Goal: Task Accomplishment & Management: Manage account settings

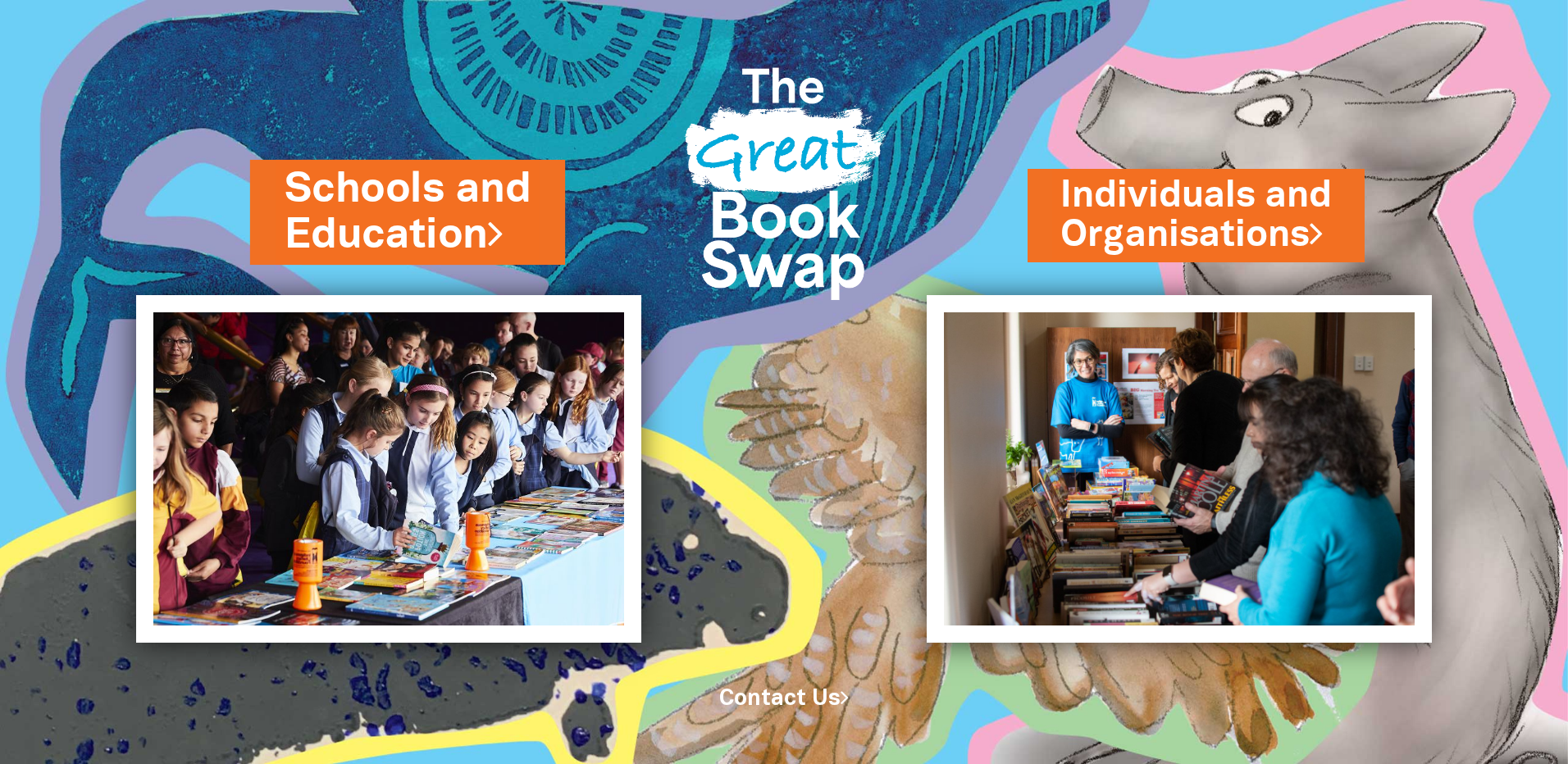
click at [380, 199] on link "Schools and Education" at bounding box center [407, 212] width 246 height 103
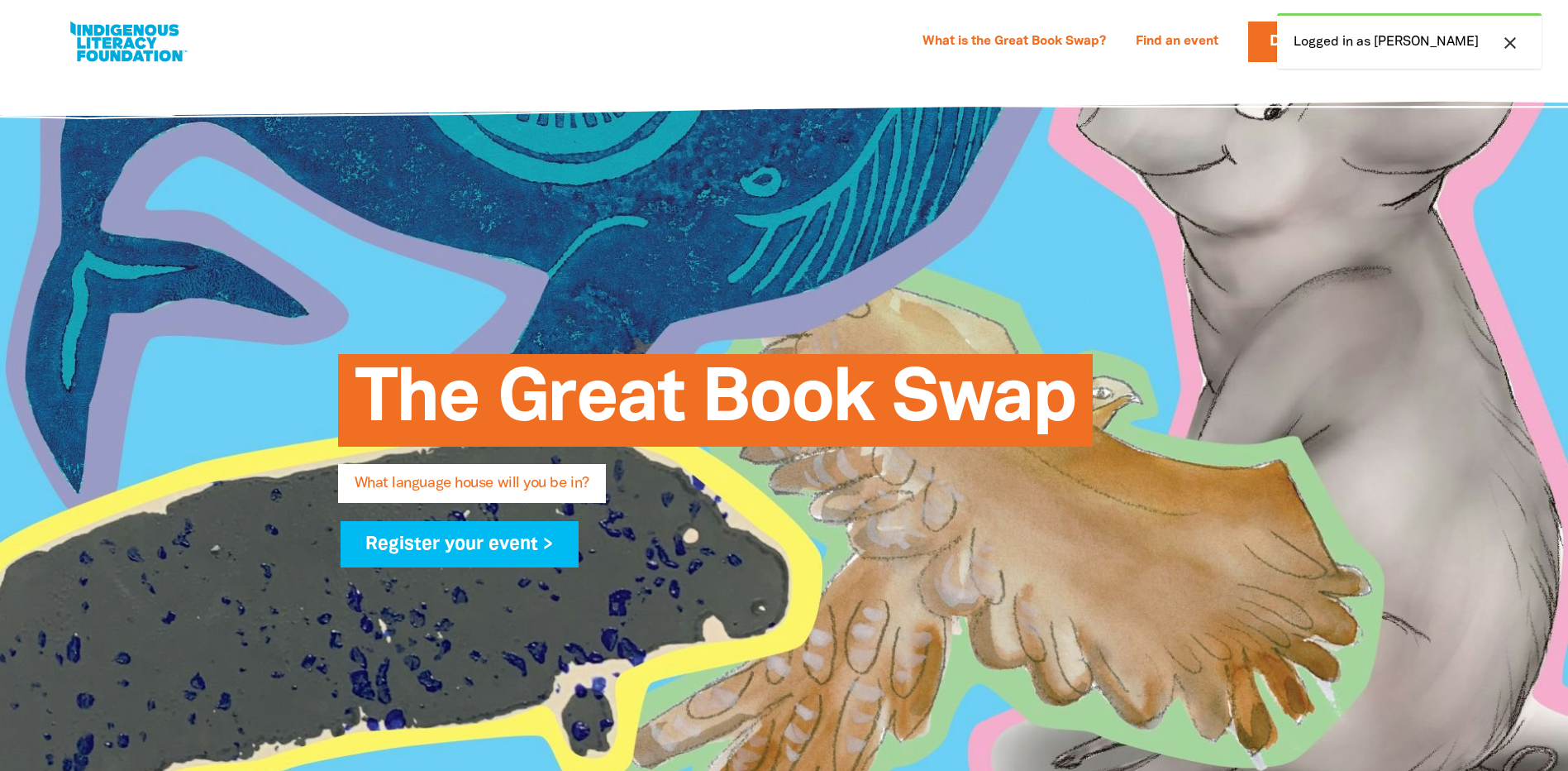
select select "k12"
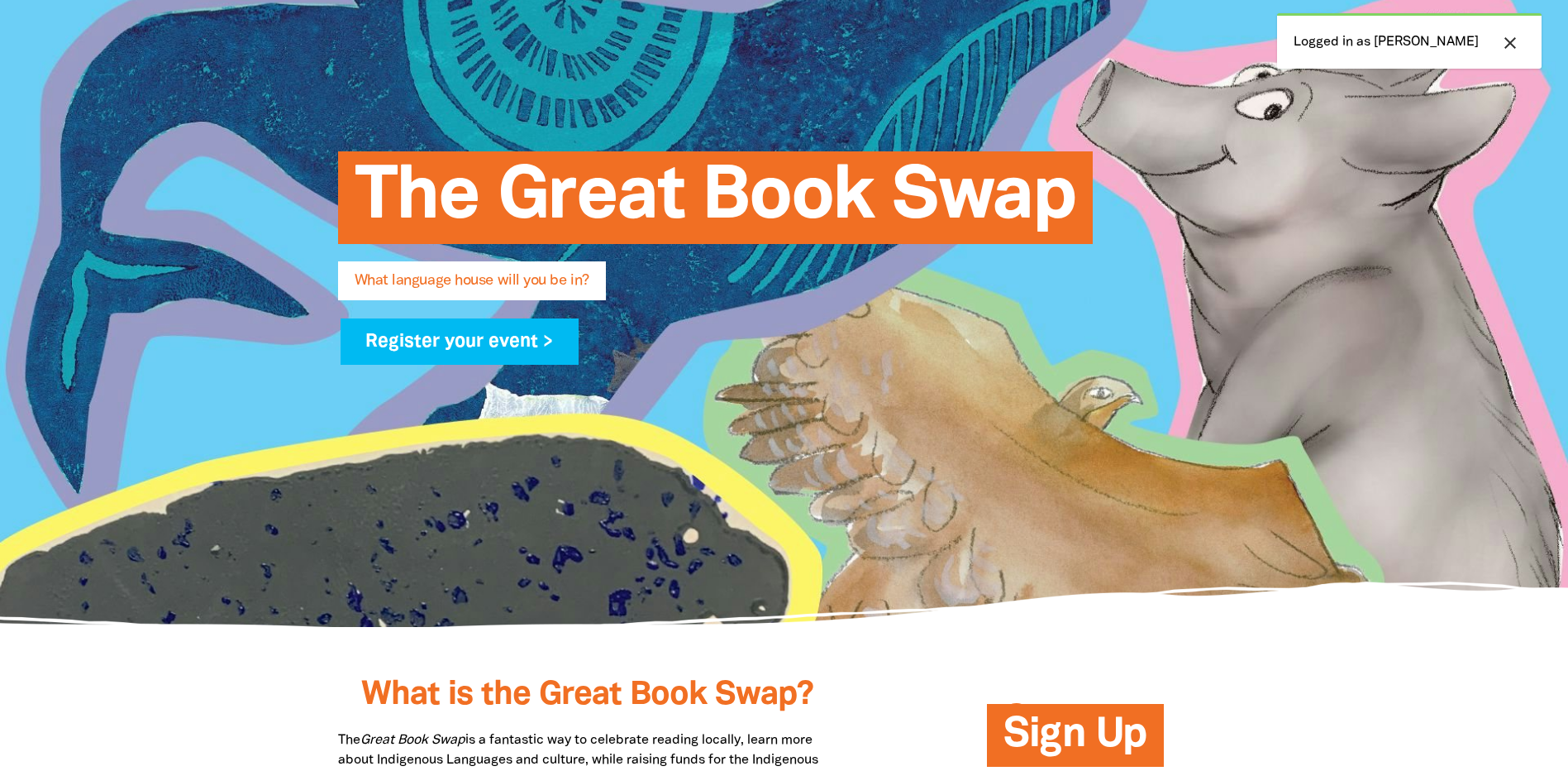
scroll to position [248, 0]
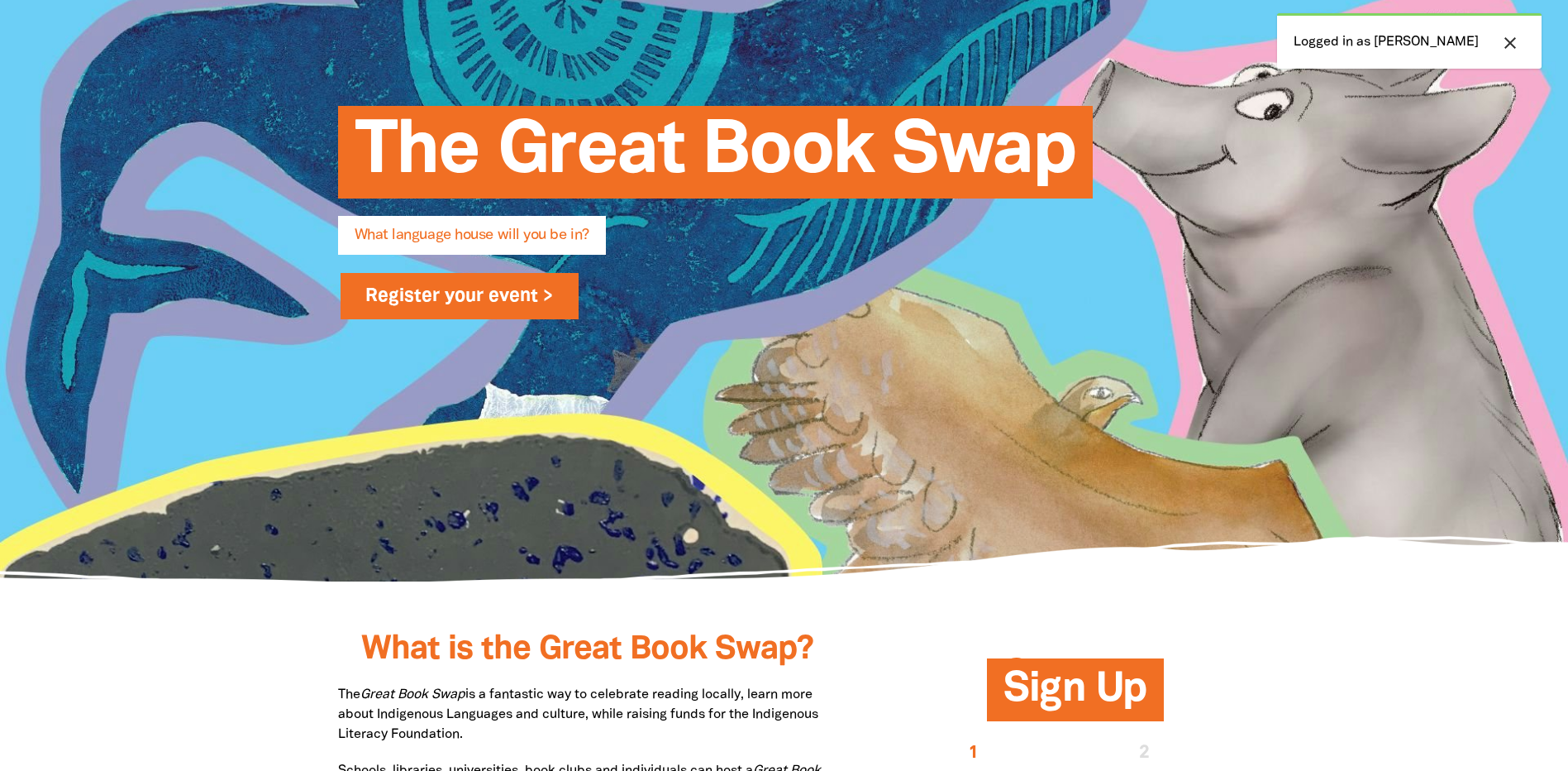
click at [445, 299] on link "Register your event >" at bounding box center [460, 297] width 239 height 47
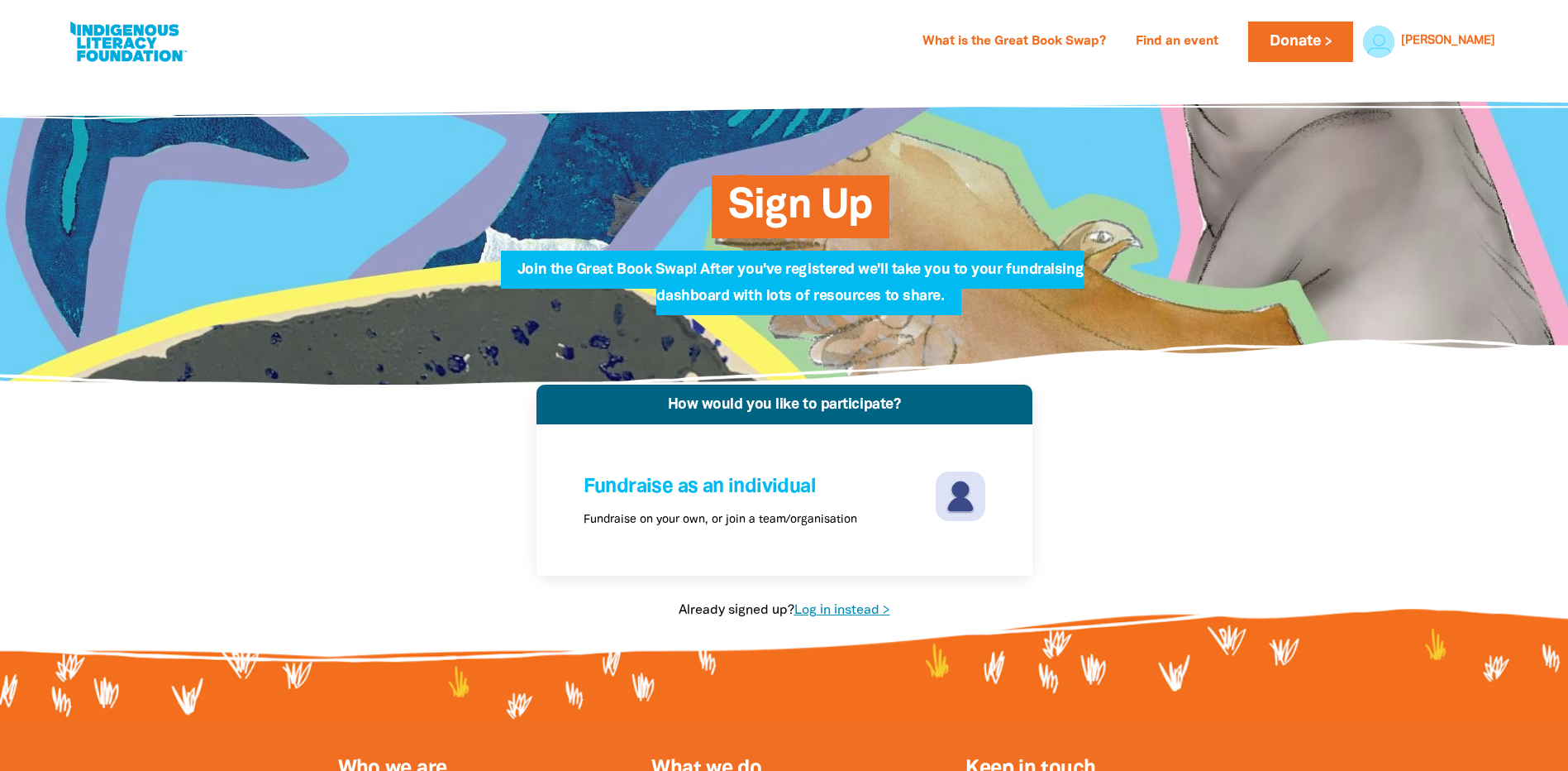
click at [848, 605] on link "Log in instead >" at bounding box center [841, 610] width 96 height 12
select select "k12"
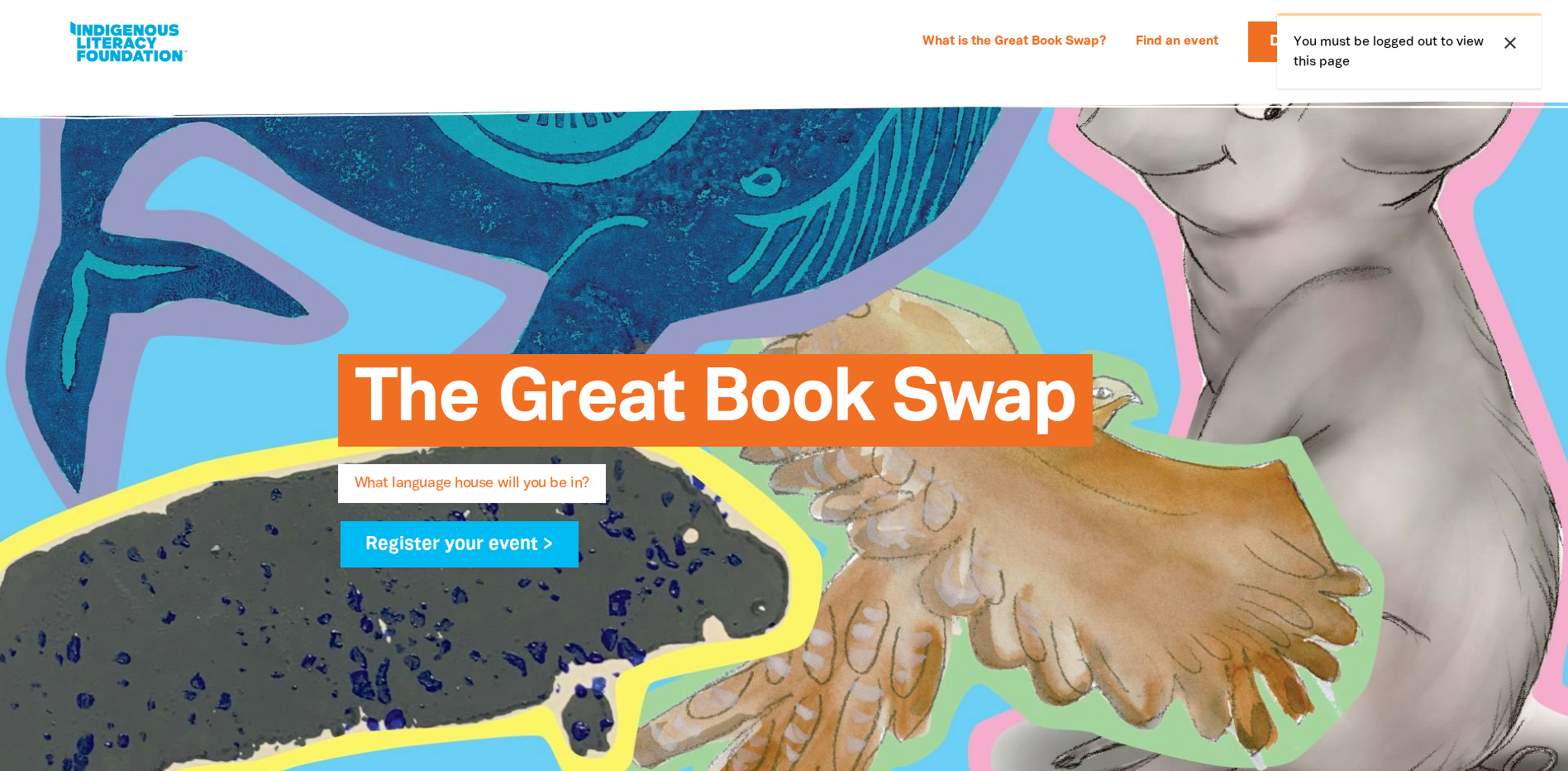
click at [1510, 41] on icon "close" at bounding box center [1510, 43] width 20 height 20
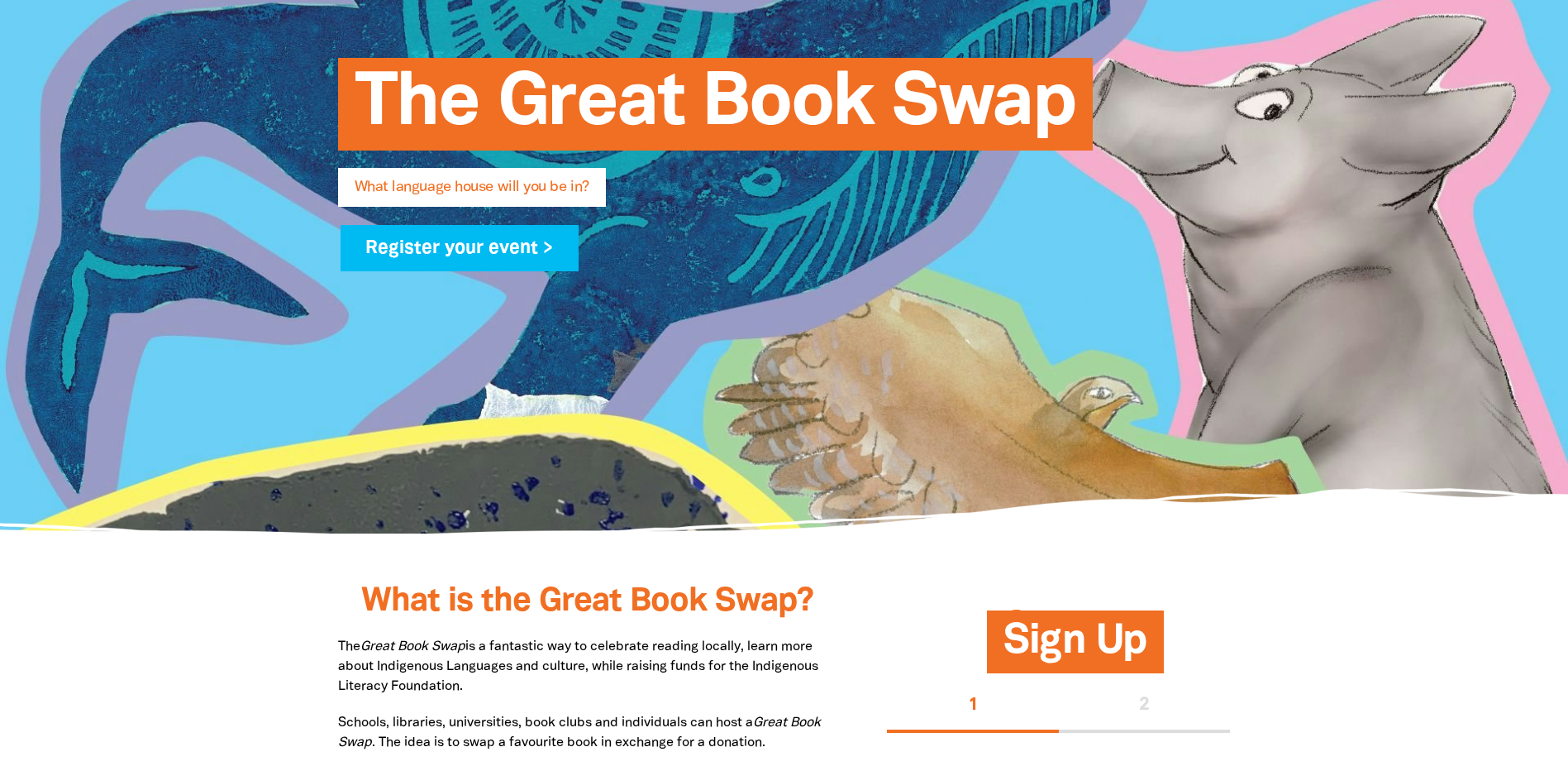
scroll to position [413, 0]
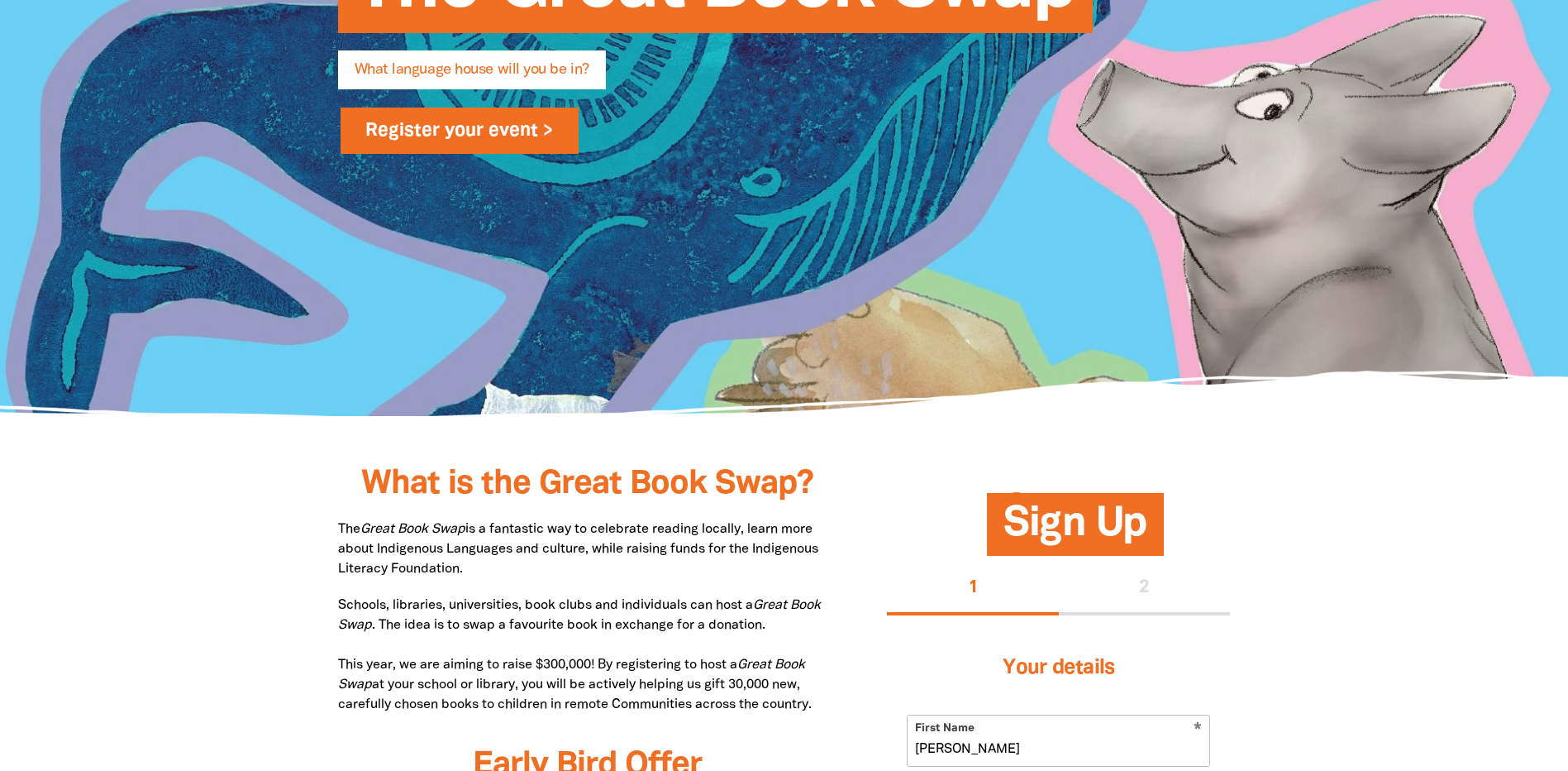
click at [489, 128] on link "Register your event >" at bounding box center [460, 131] width 239 height 47
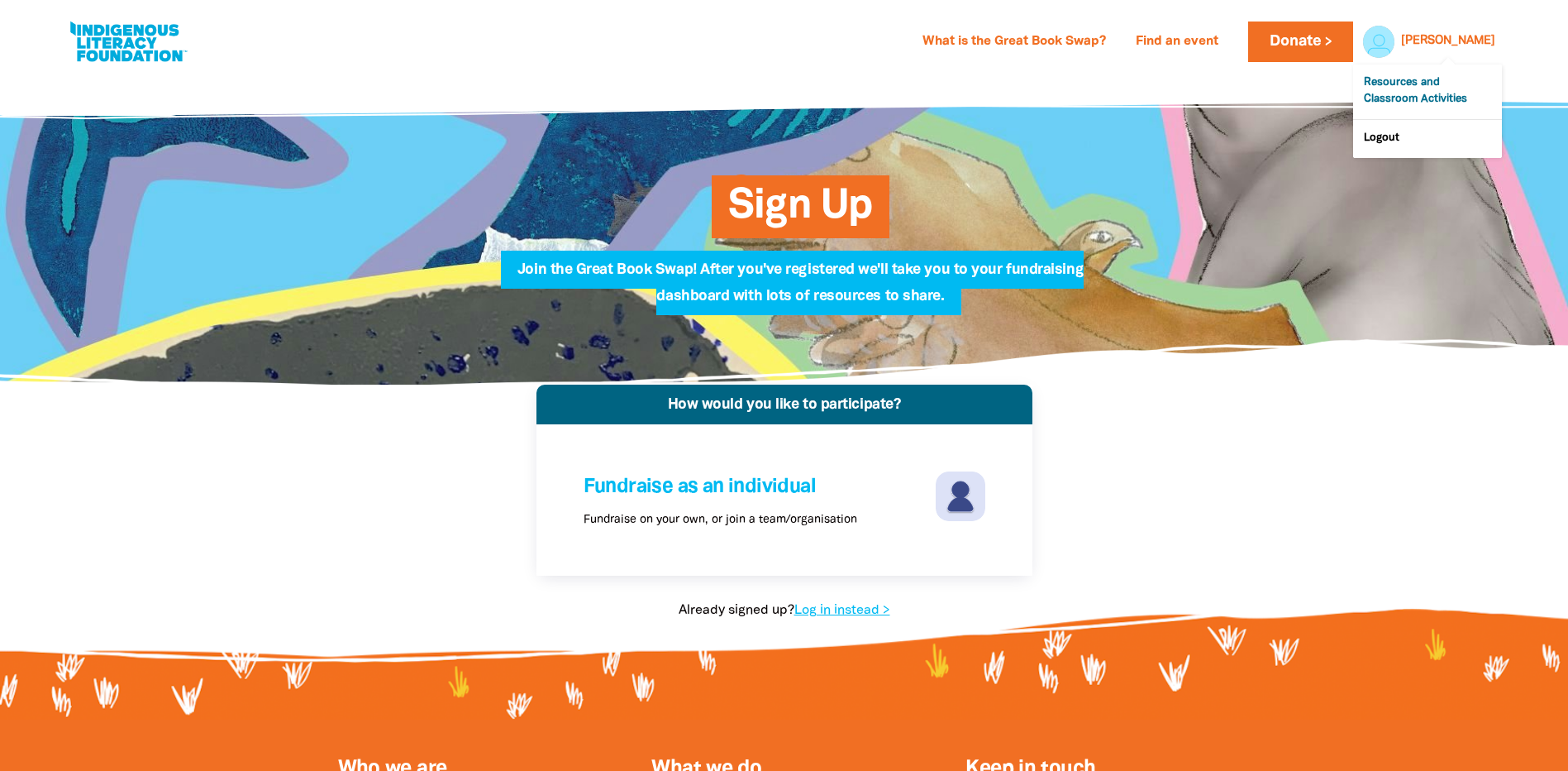
click at [1447, 99] on link "Resources and Classroom Activities" at bounding box center [1428, 92] width 149 height 55
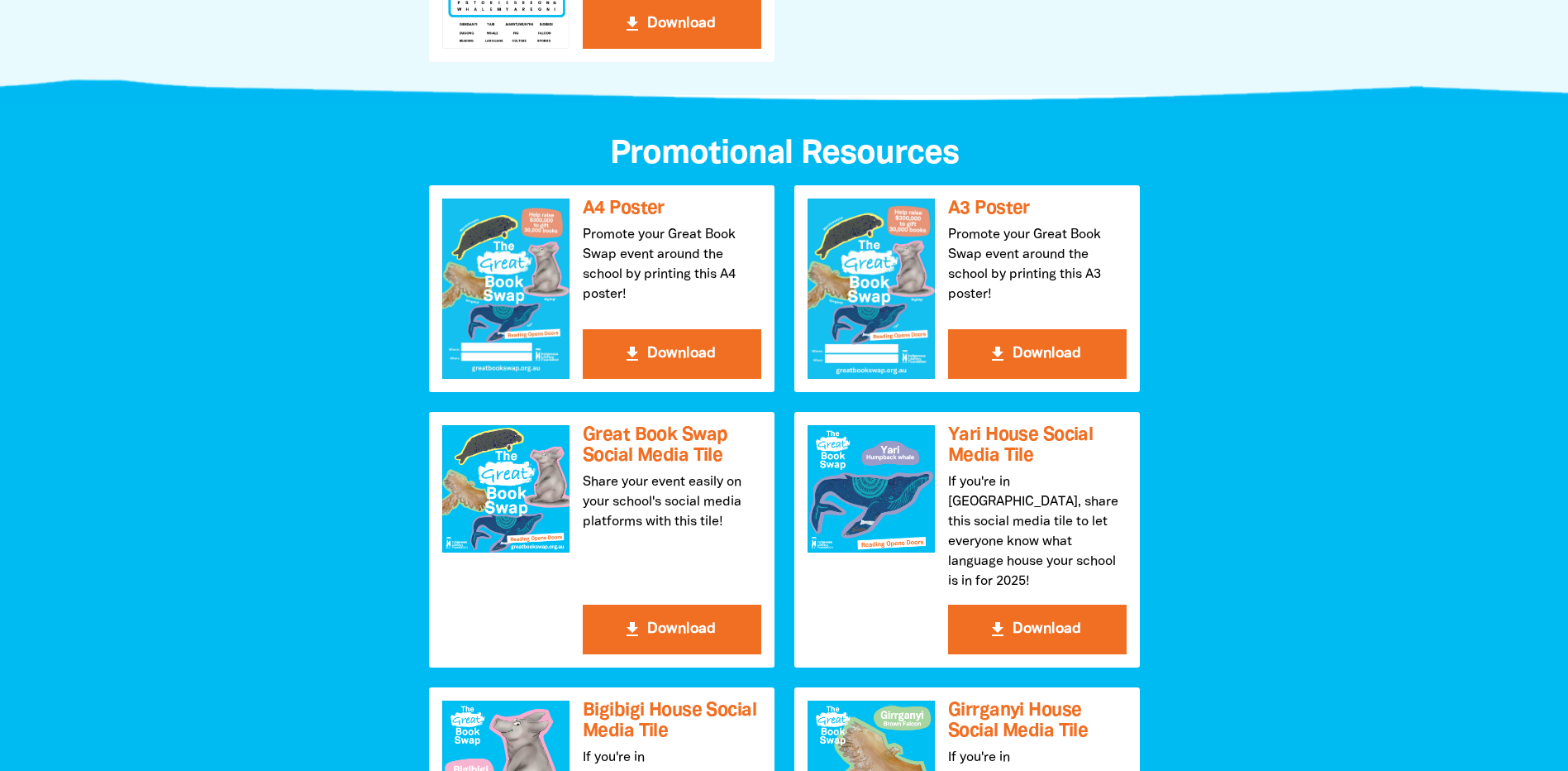
scroll to position [1654, 0]
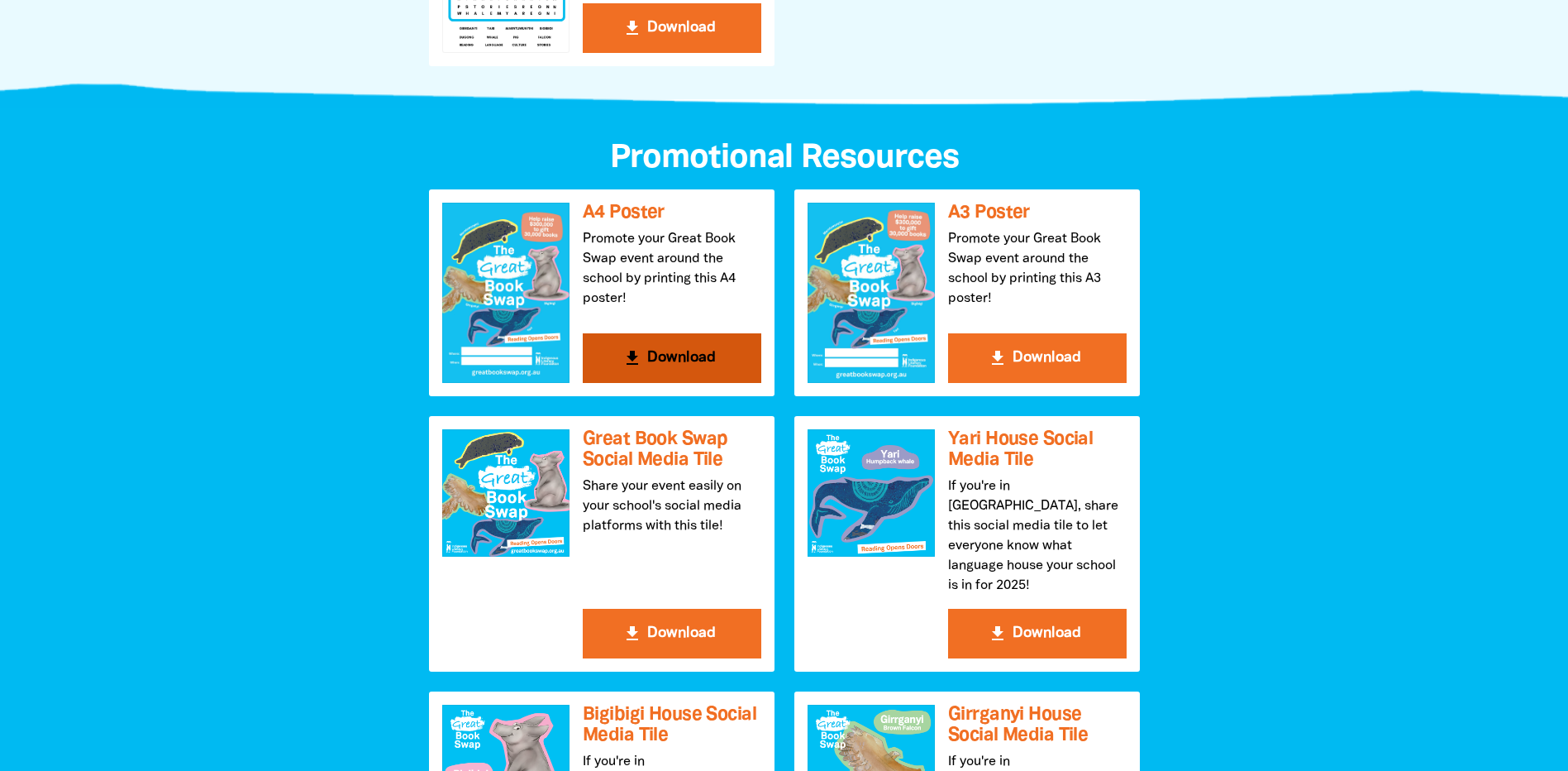
click at [669, 341] on button "get_app Download" at bounding box center [672, 358] width 179 height 49
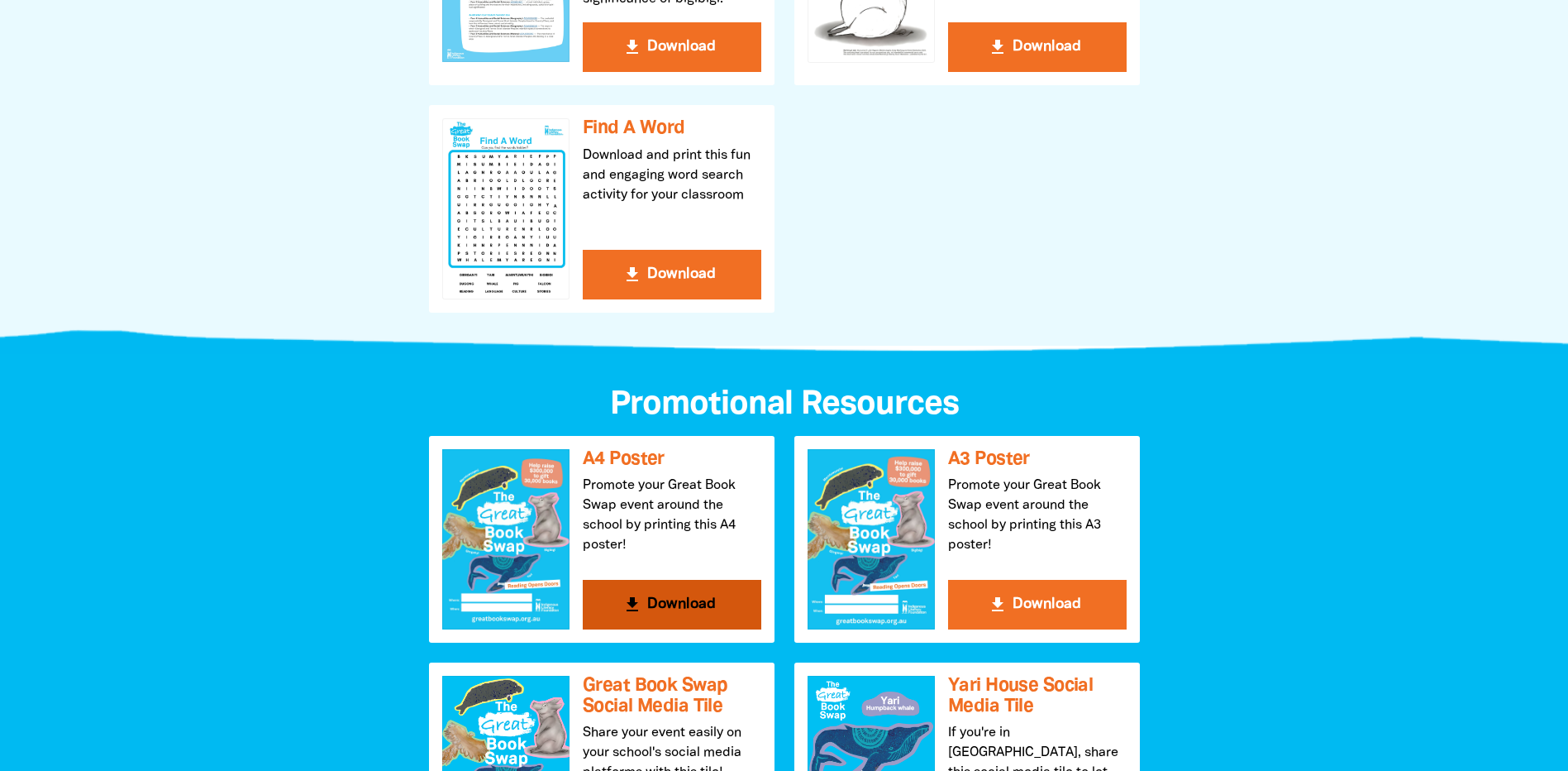
scroll to position [1324, 0]
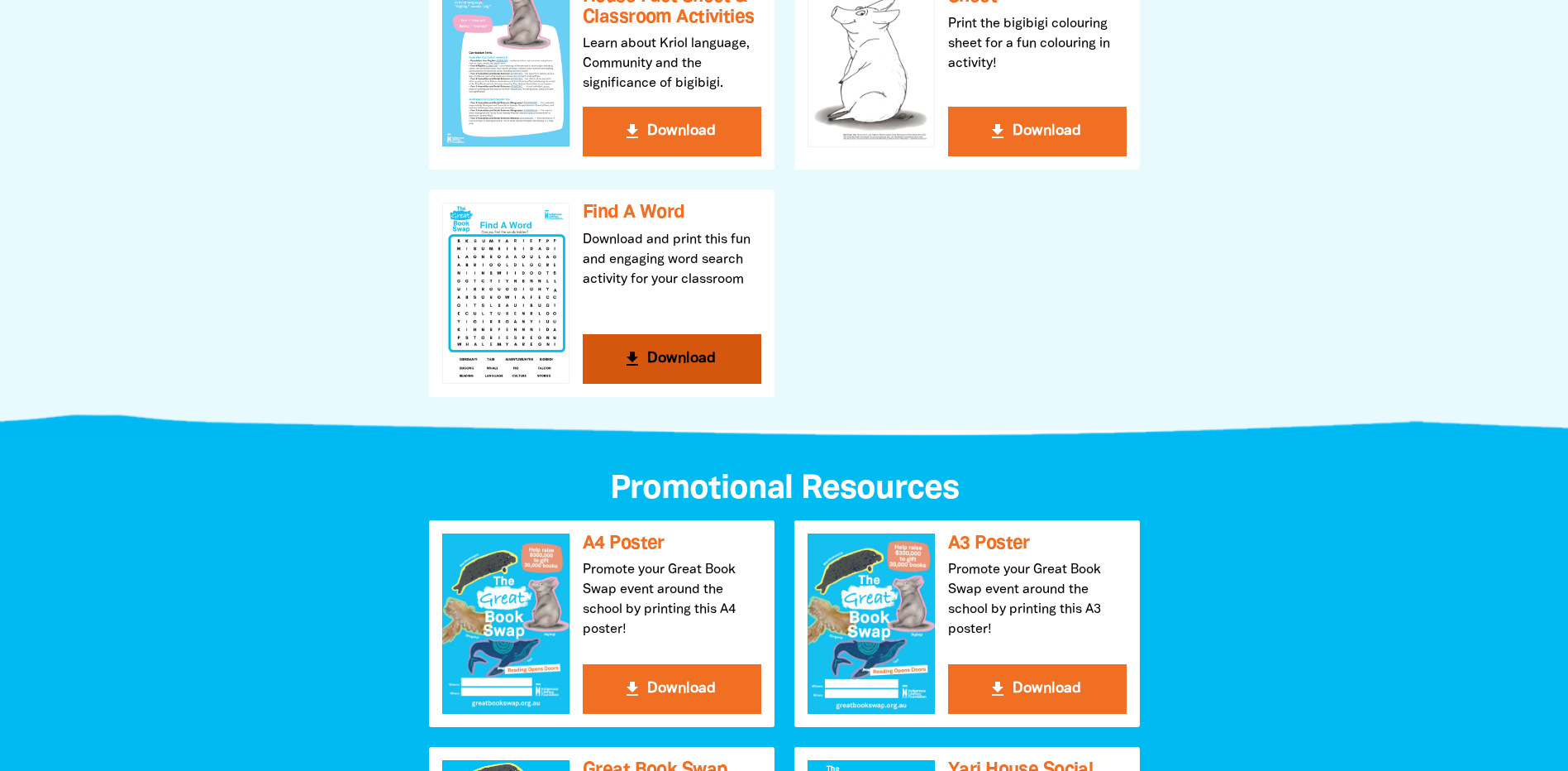
click at [691, 356] on button "get_app Download" at bounding box center [672, 359] width 179 height 49
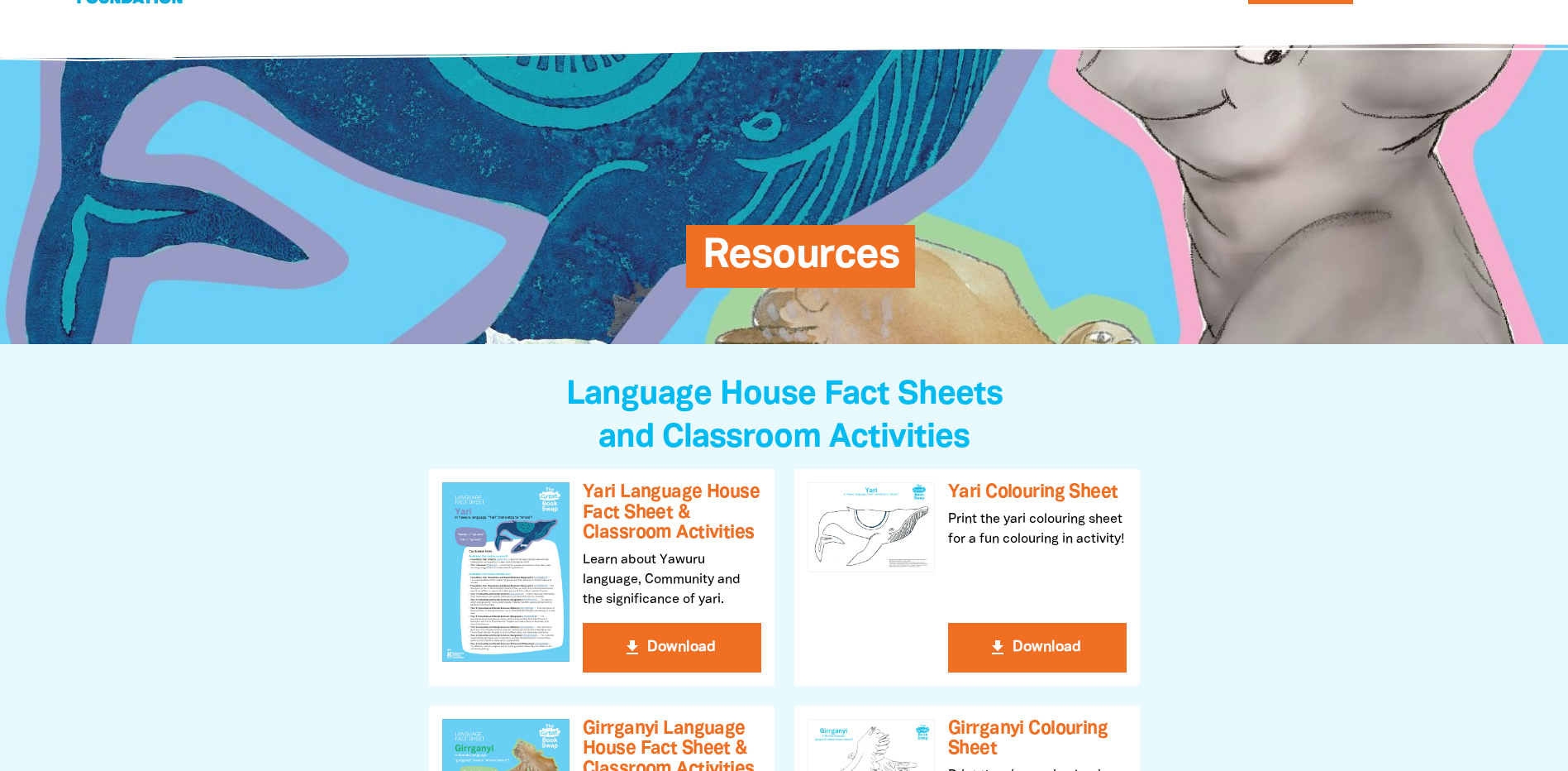
scroll to position [0, 0]
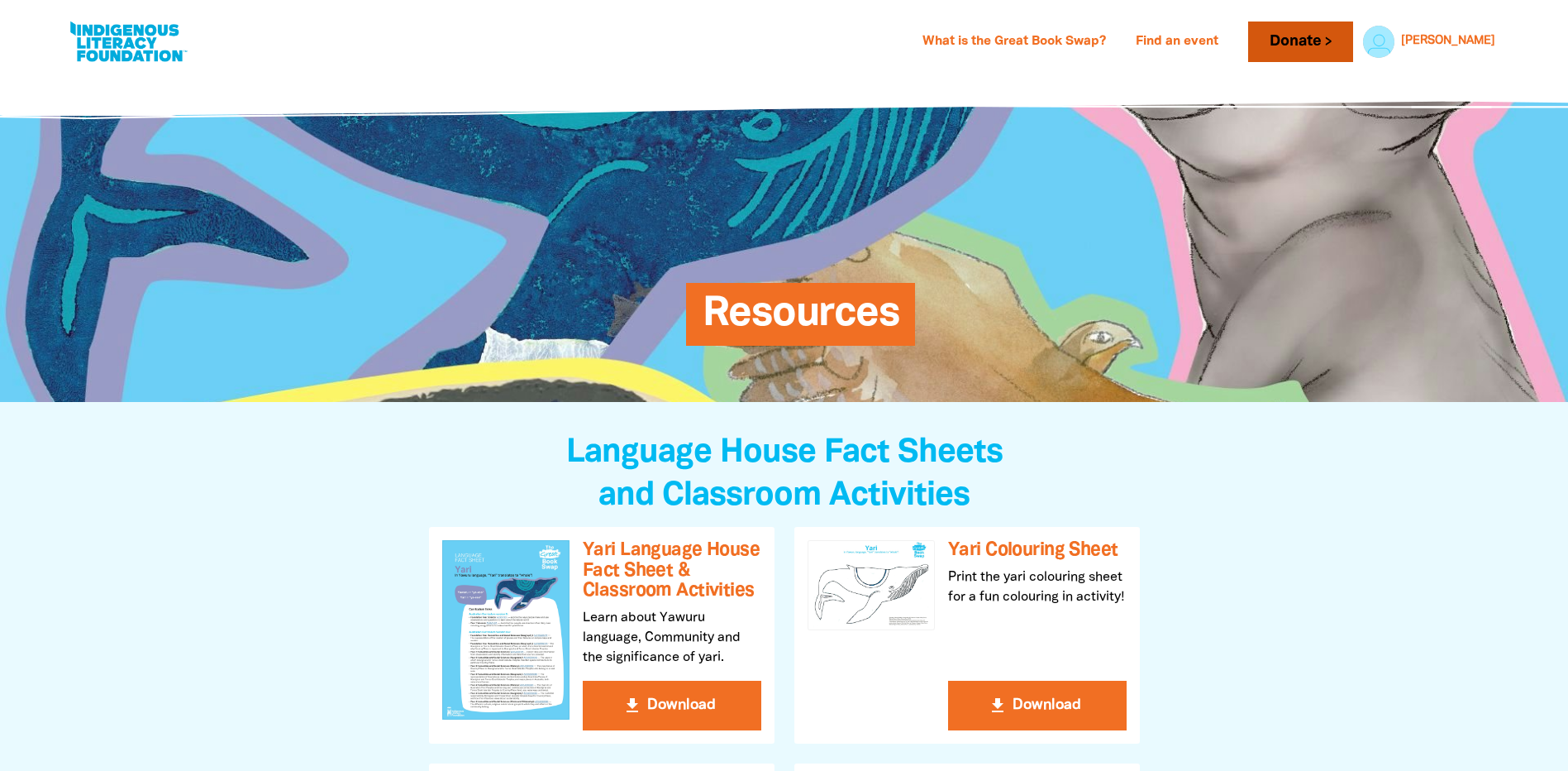
click at [1352, 24] on link "Donate" at bounding box center [1300, 41] width 104 height 40
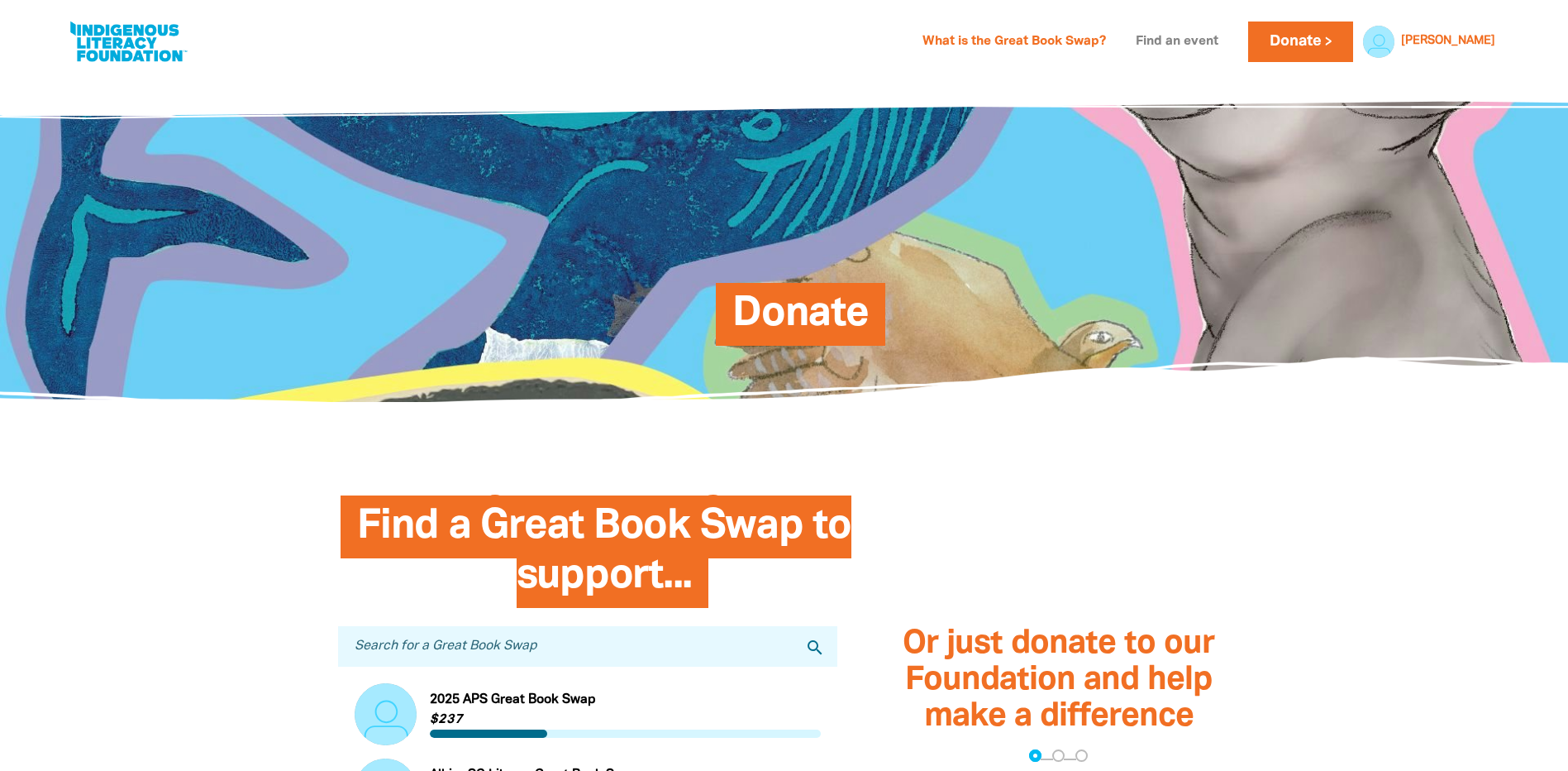
click at [1224, 39] on link "Find an event" at bounding box center [1176, 41] width 102 height 26
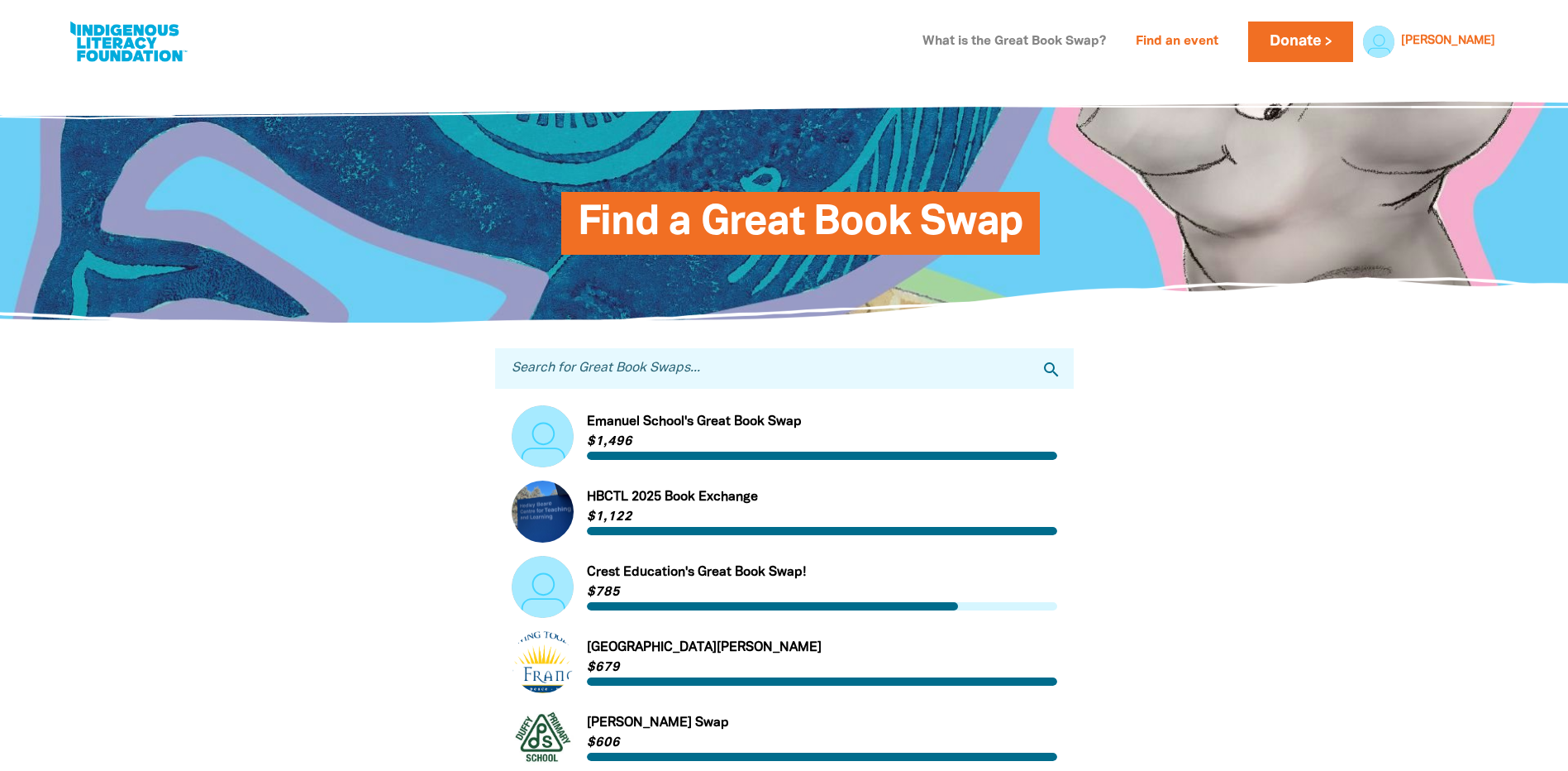
click at [1115, 33] on link "What is the Great Book Swap?" at bounding box center [1014, 41] width 203 height 26
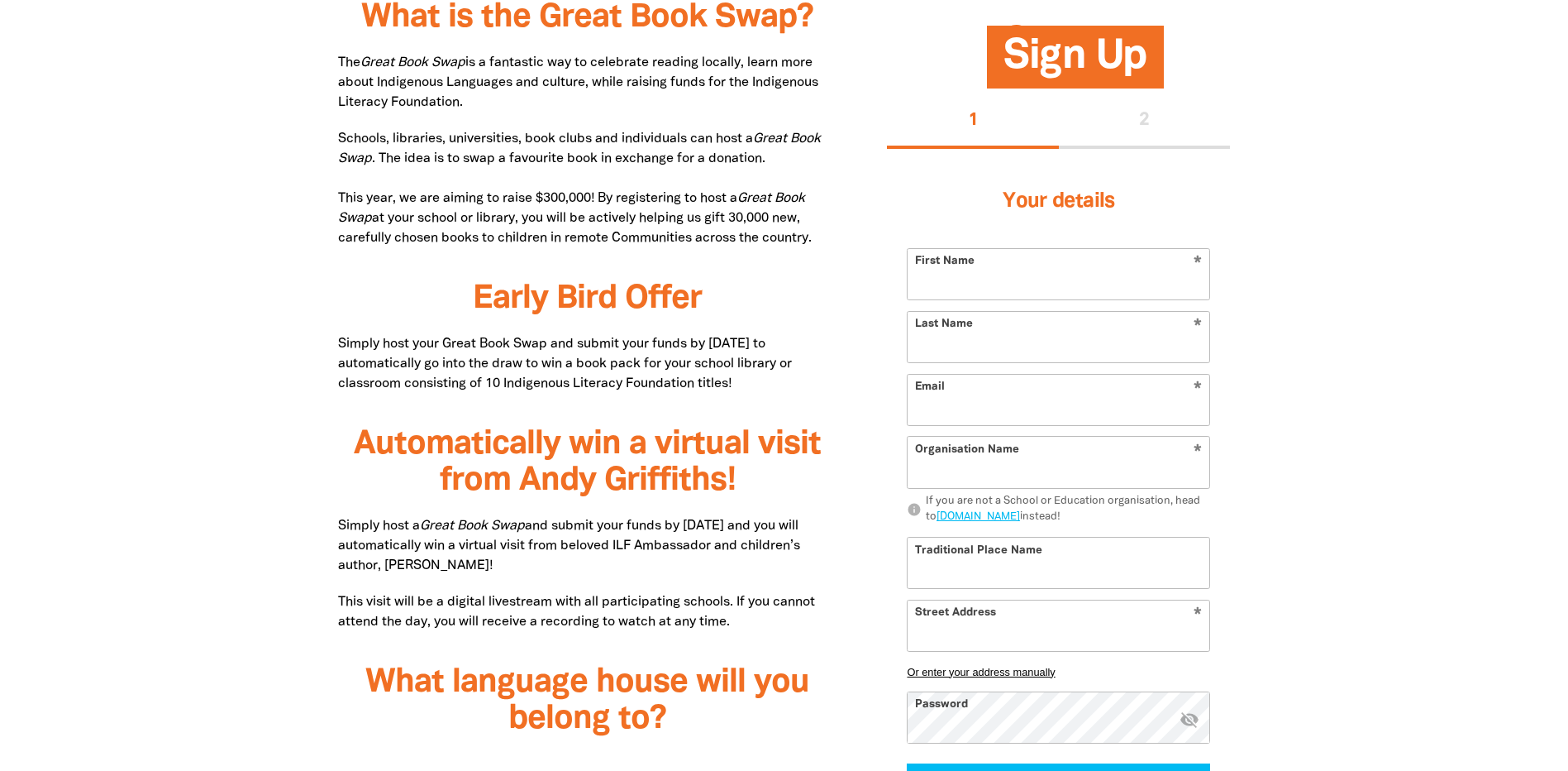
type input "[PERSON_NAME]"
type input "[EMAIL_ADDRESS][DOMAIN_NAME]"
type input "[PERSON_NAME] [PERSON_NAME][GEOGRAPHIC_DATA][DEMOGRAPHIC_DATA]"
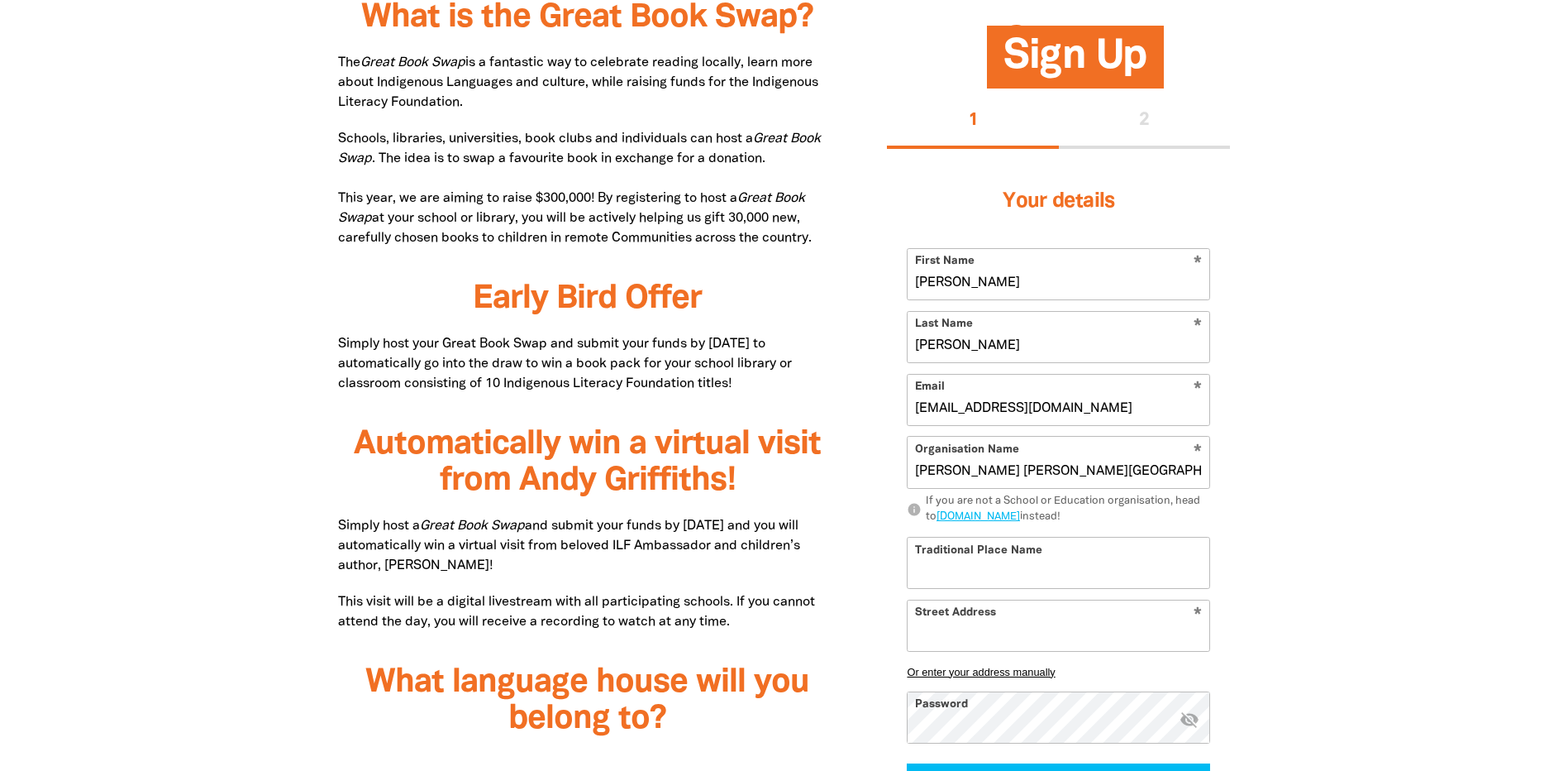
select select "k12"
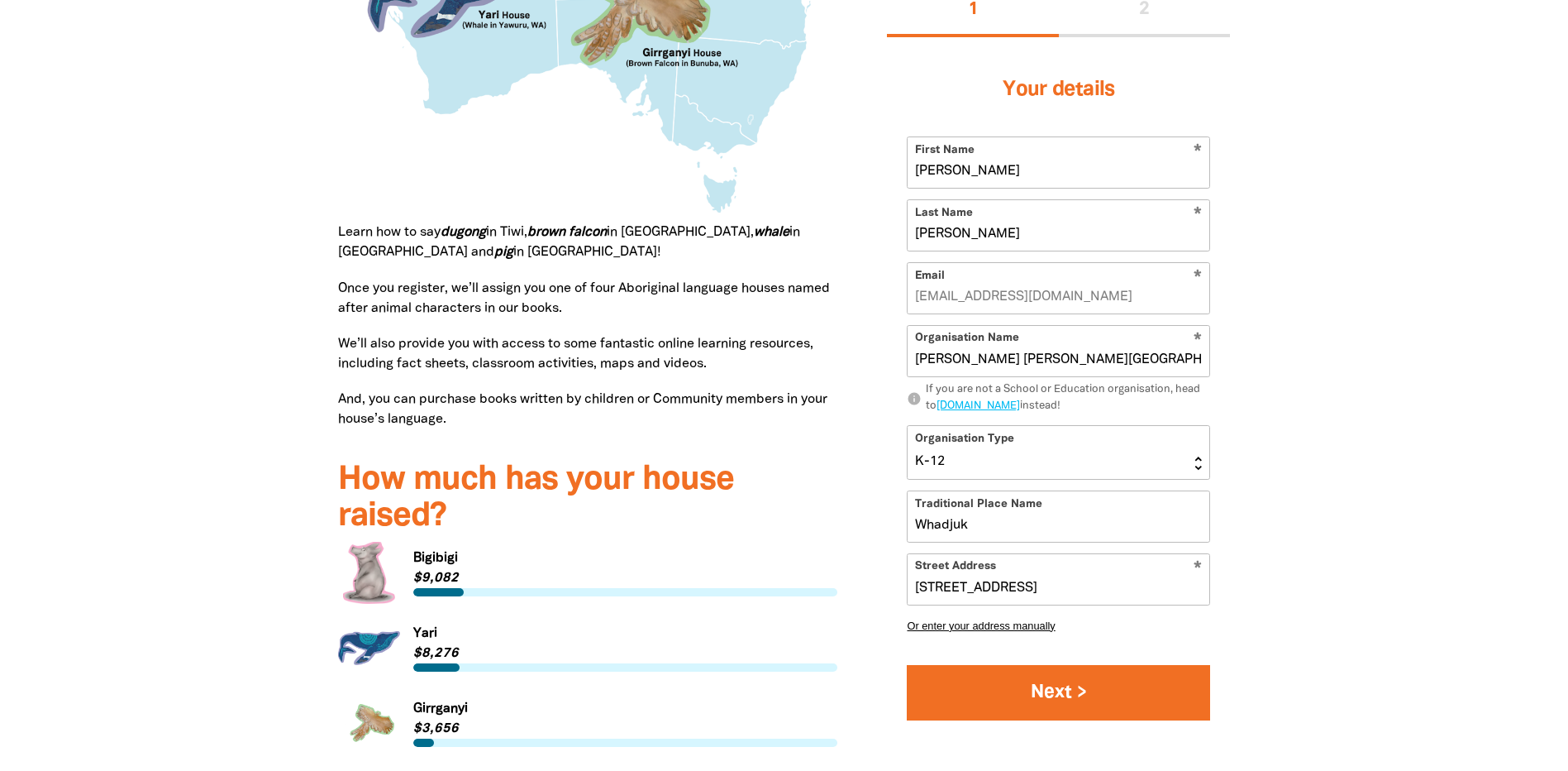
scroll to position [1873, 0]
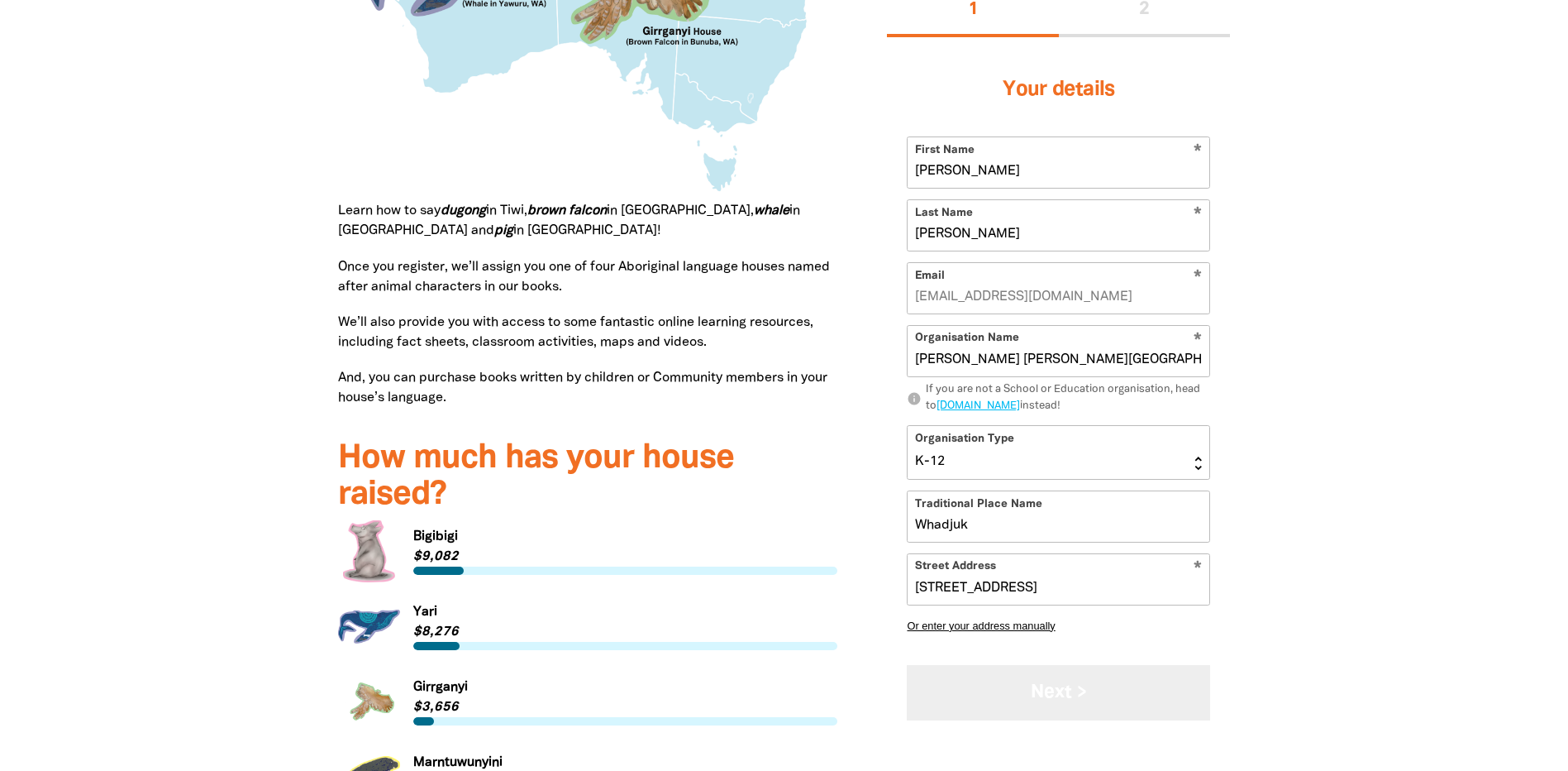
click at [1063, 684] on button "Next >" at bounding box center [1059, 693] width 304 height 56
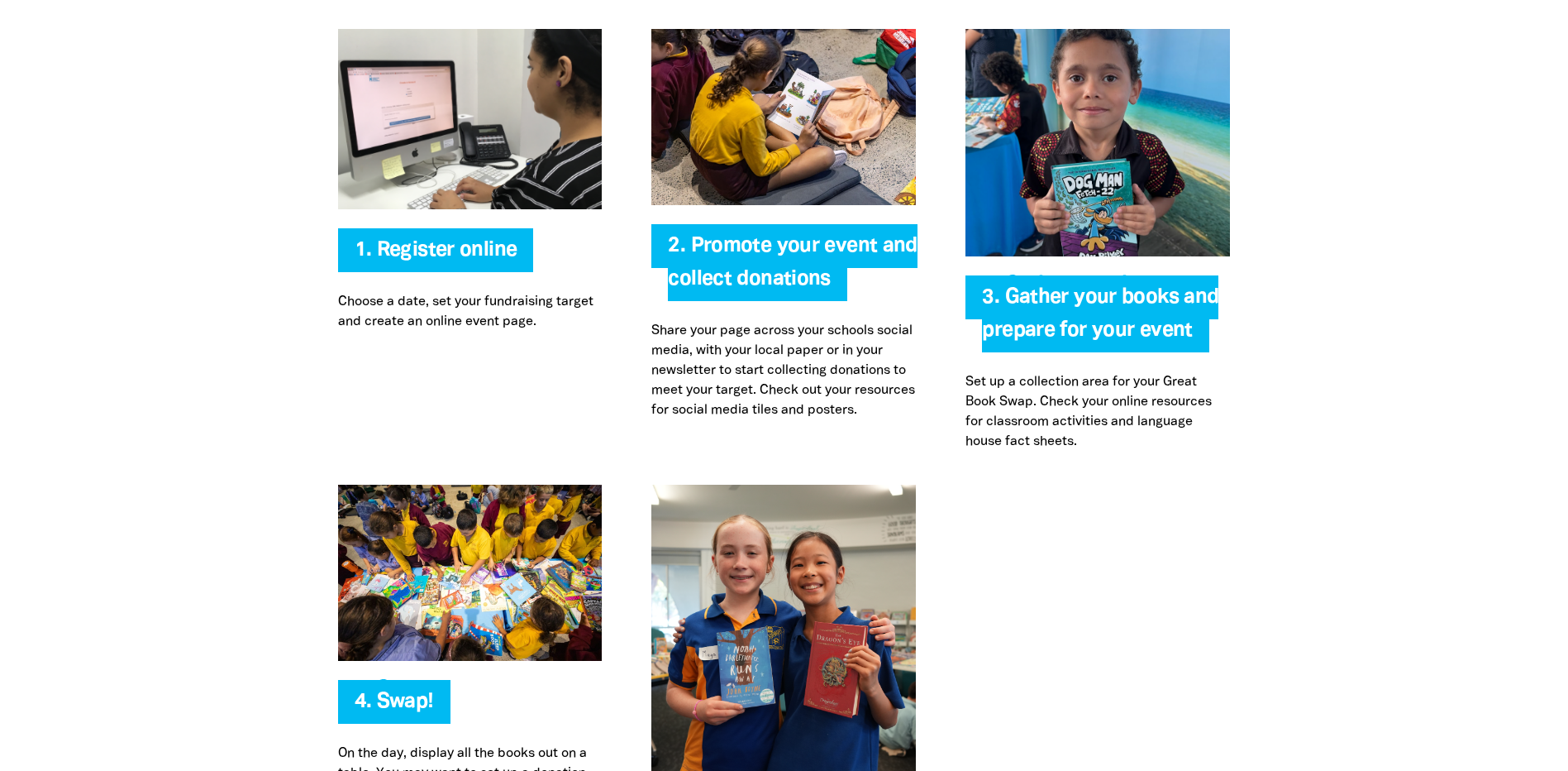
scroll to position [3609, 0]
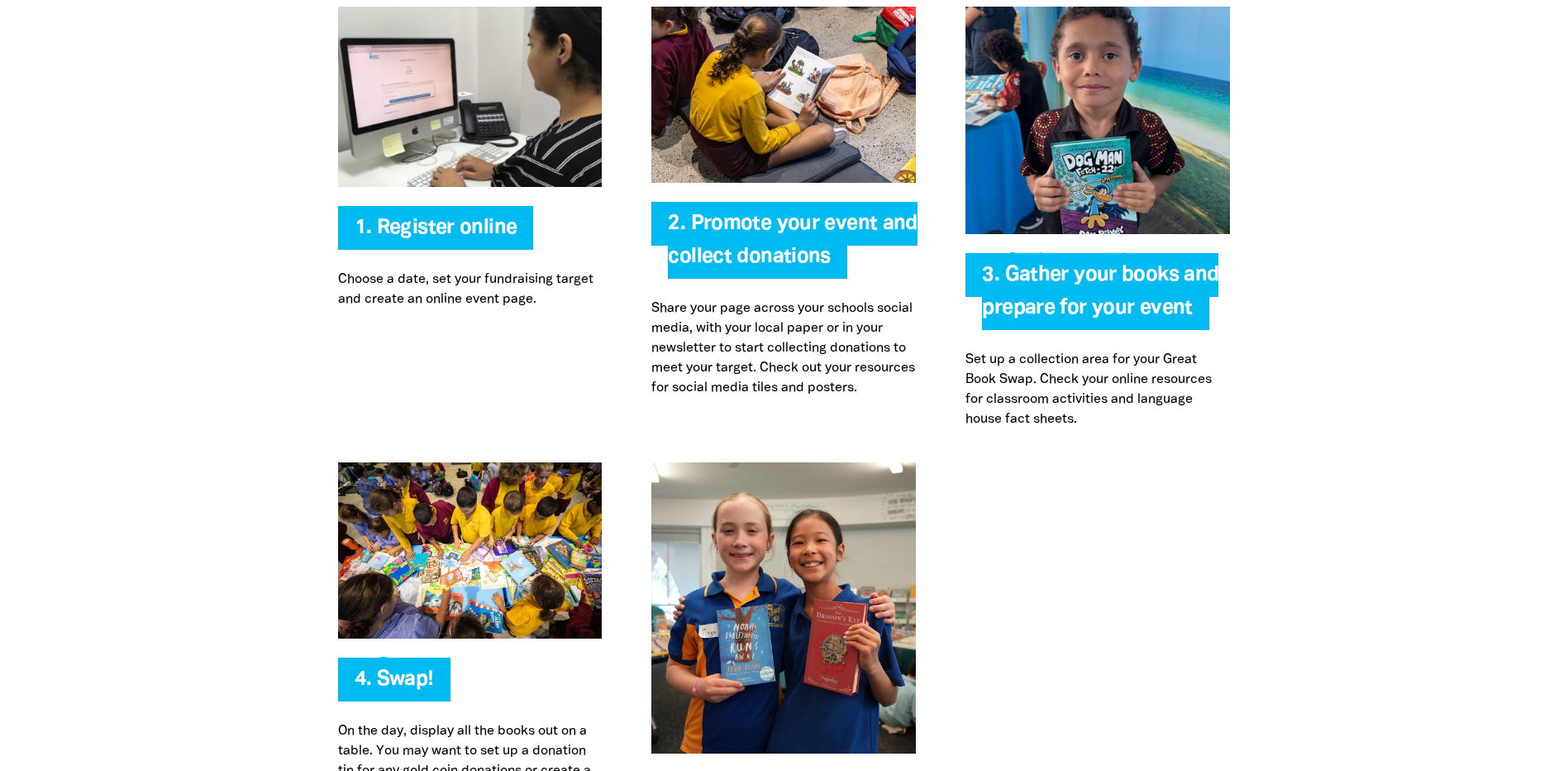
click at [424, 215] on h4 "1. Register online" at bounding box center [487, 228] width 265 height 33
click at [422, 224] on link "1. Register online" at bounding box center [436, 227] width 163 height 19
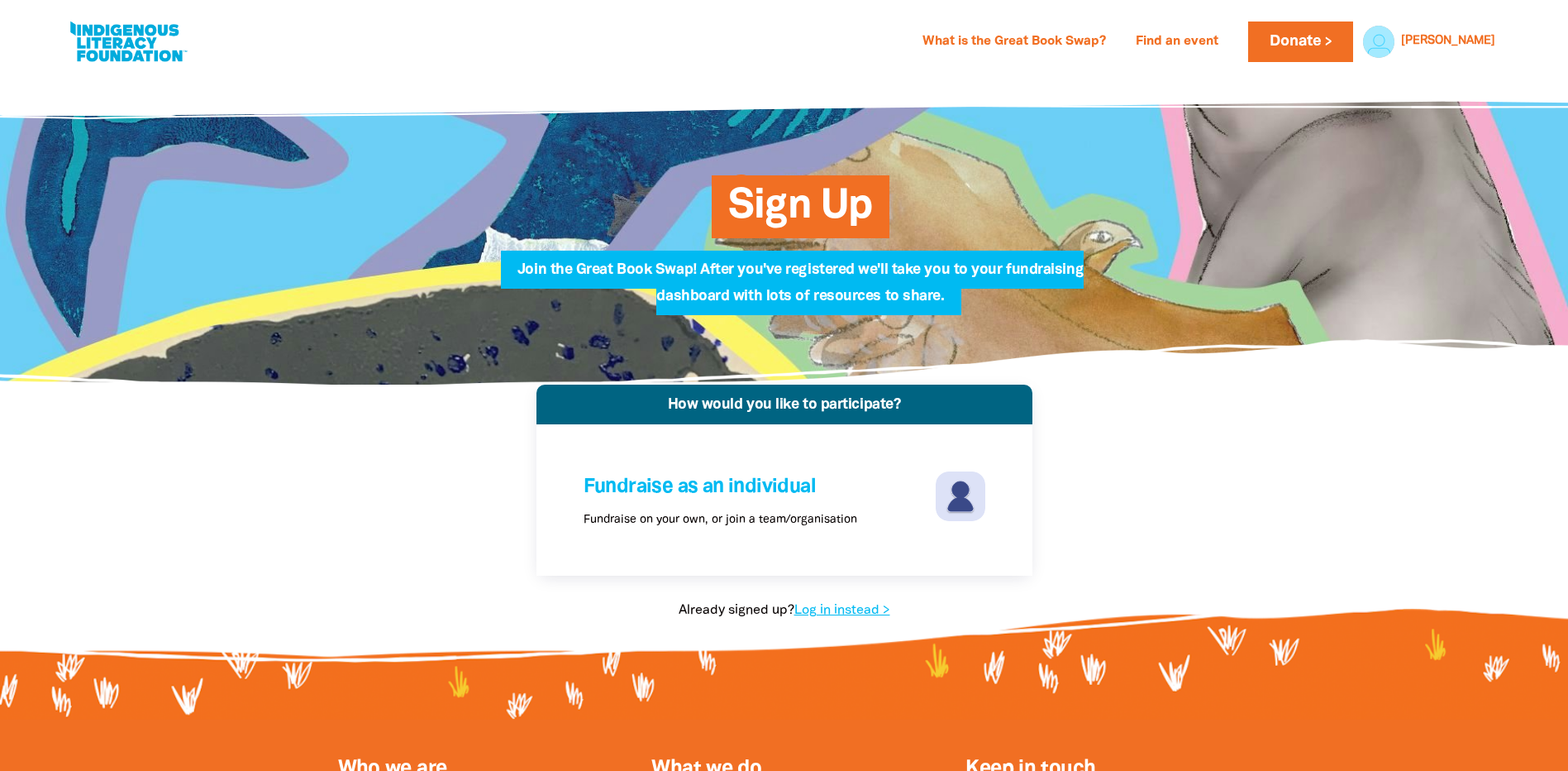
click at [807, 277] on span "Join the Great Book Swap! After you've registered we'll take you to your fundra…" at bounding box center [800, 289] width 566 height 52
click at [841, 609] on link "Log in instead >" at bounding box center [841, 610] width 96 height 12
select select "k12"
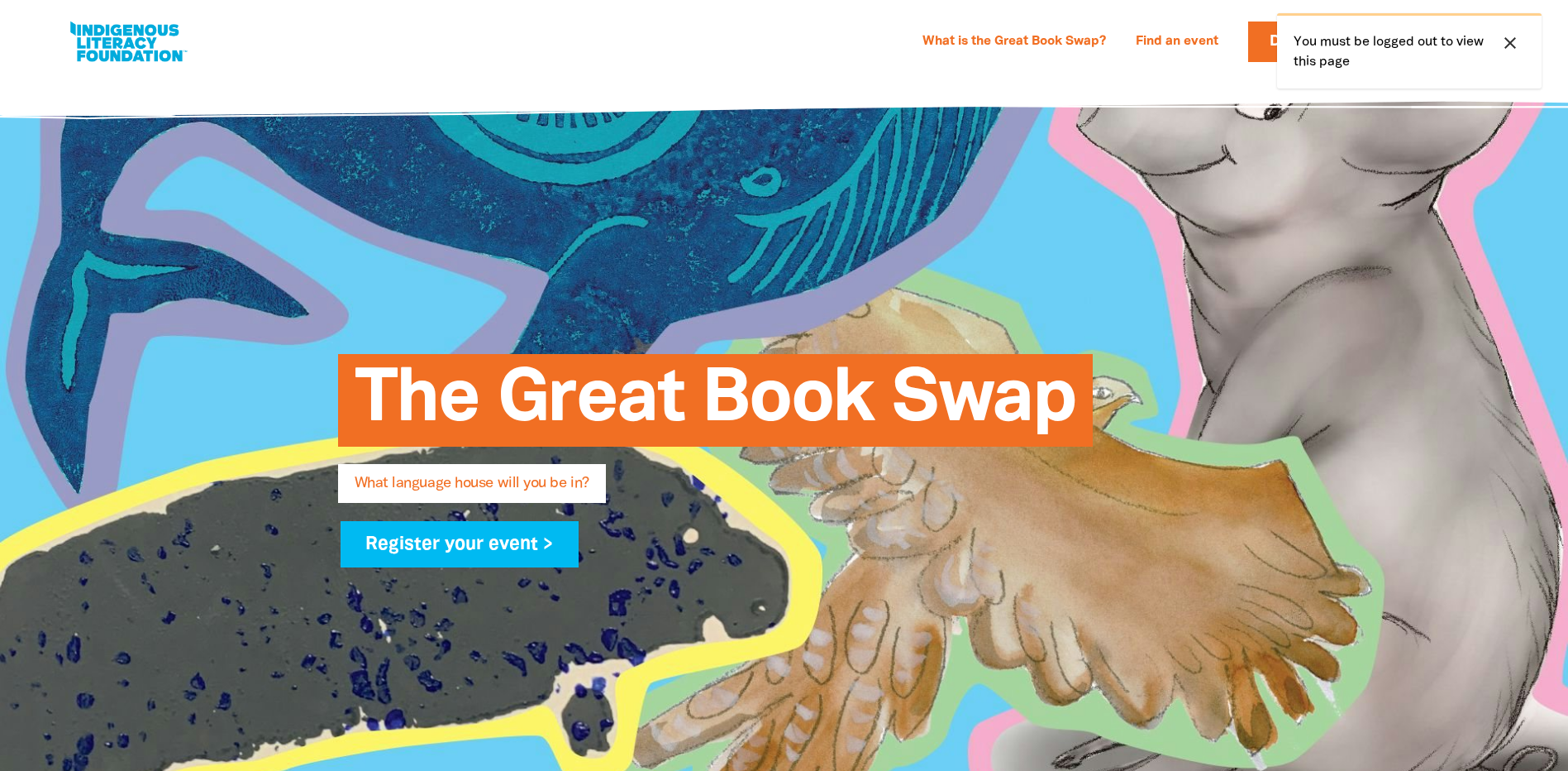
click at [1517, 35] on icon "close" at bounding box center [1510, 43] width 20 height 20
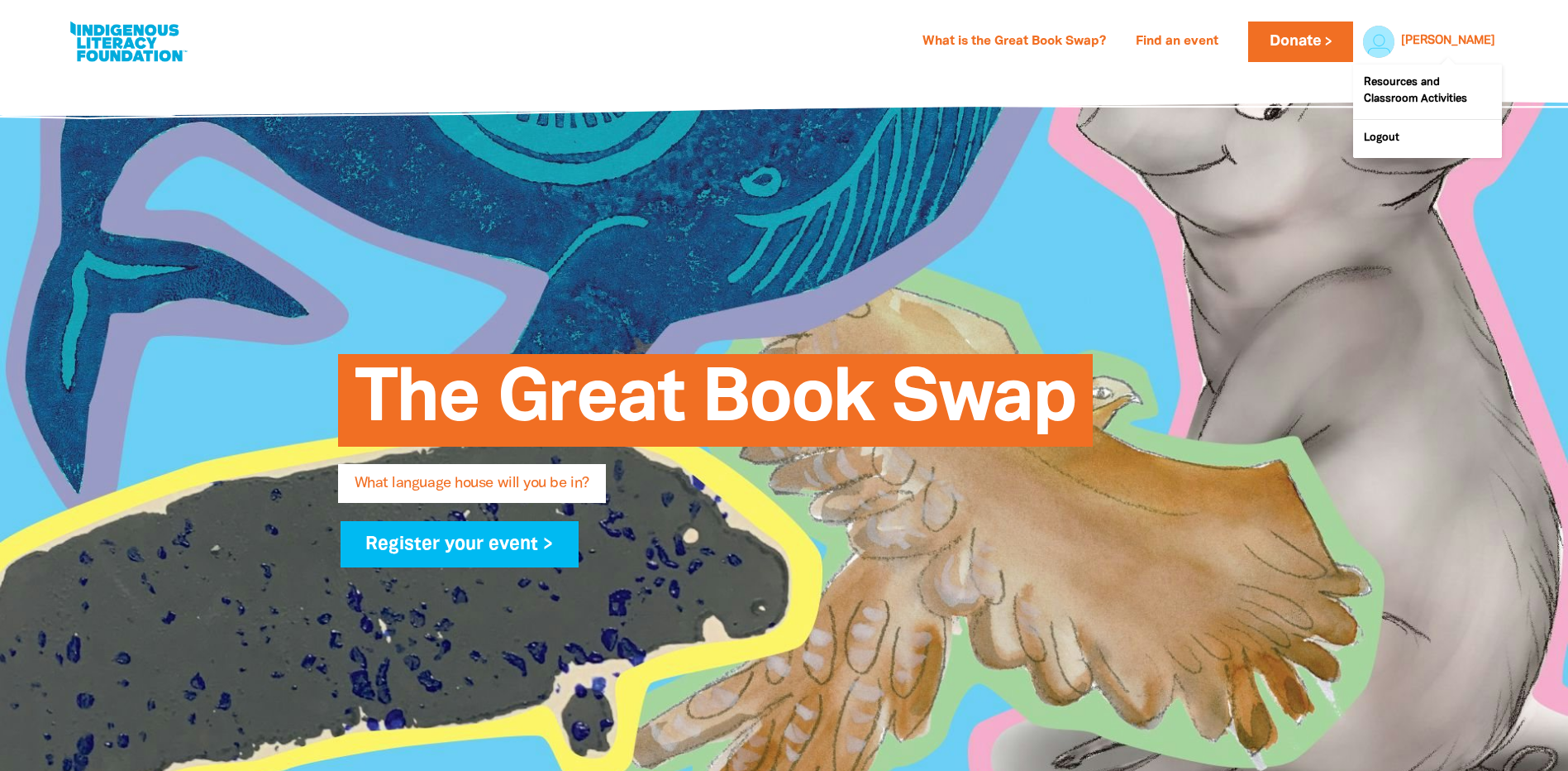
click at [1483, 42] on link "[PERSON_NAME]" at bounding box center [1448, 41] width 94 height 12
click at [1404, 140] on link "Logout" at bounding box center [1428, 138] width 149 height 38
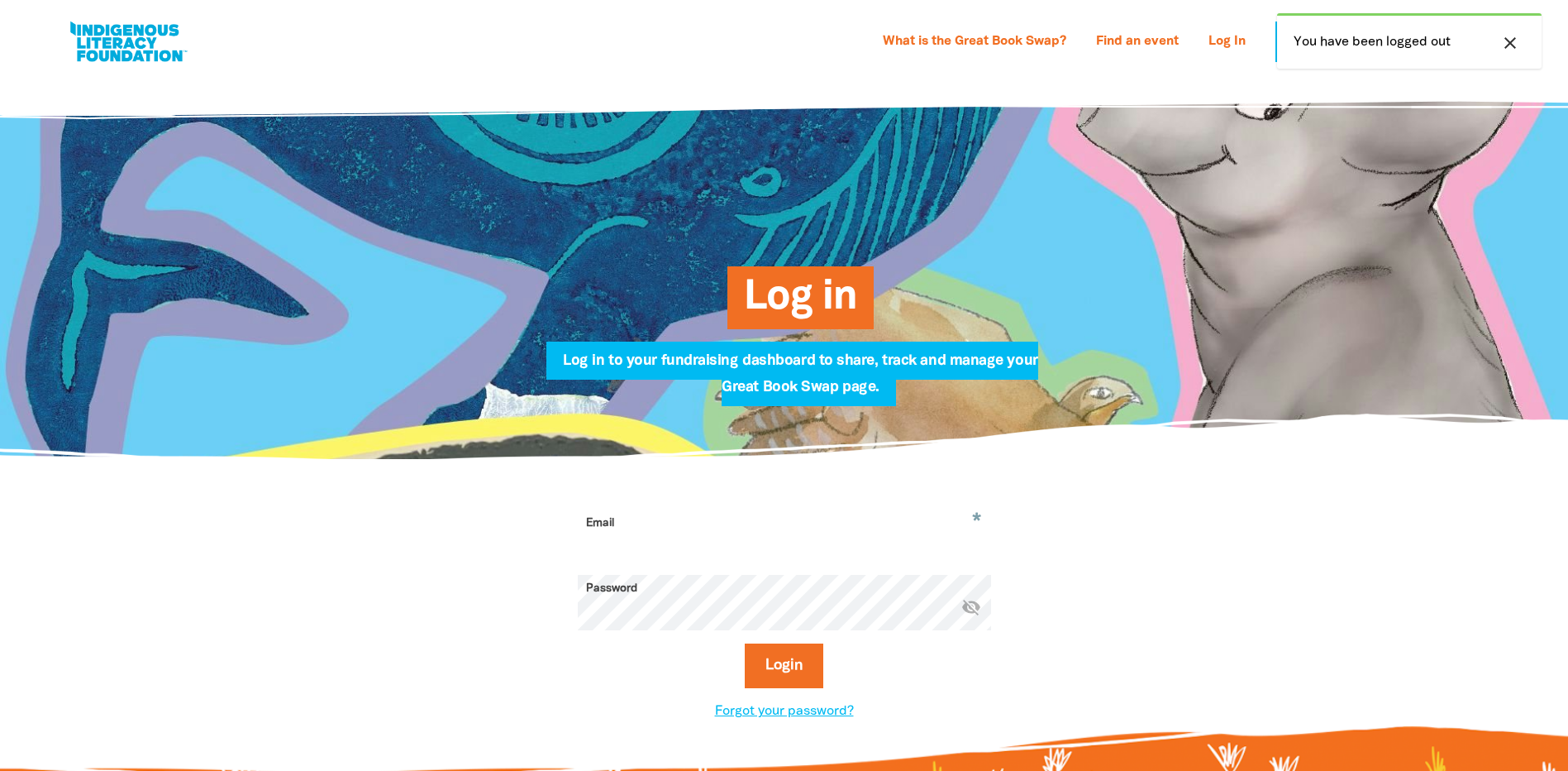
type input "[EMAIL_ADDRESS][DOMAIN_NAME]"
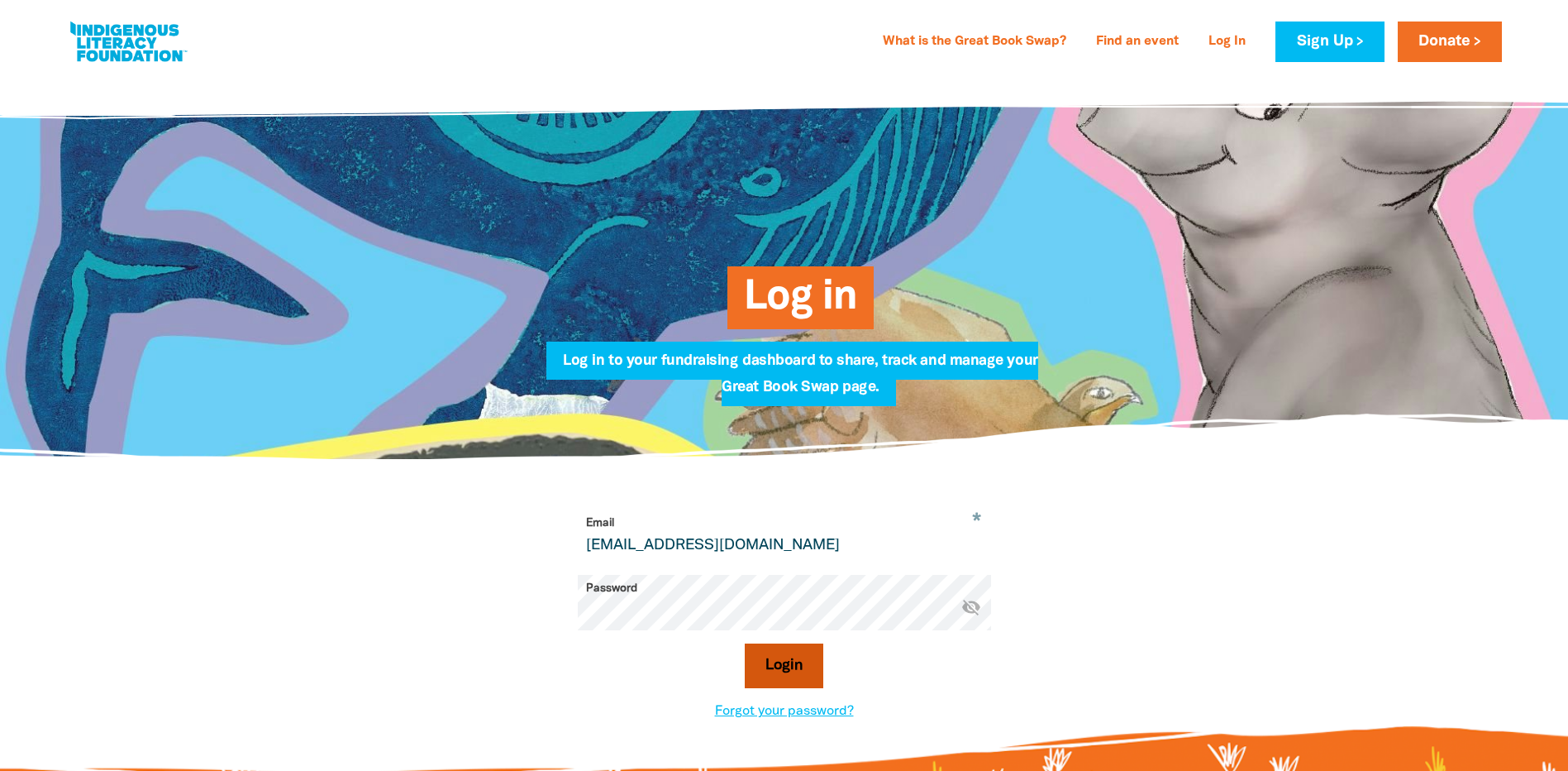
click at [789, 660] on button "Login" at bounding box center [783, 666] width 78 height 45
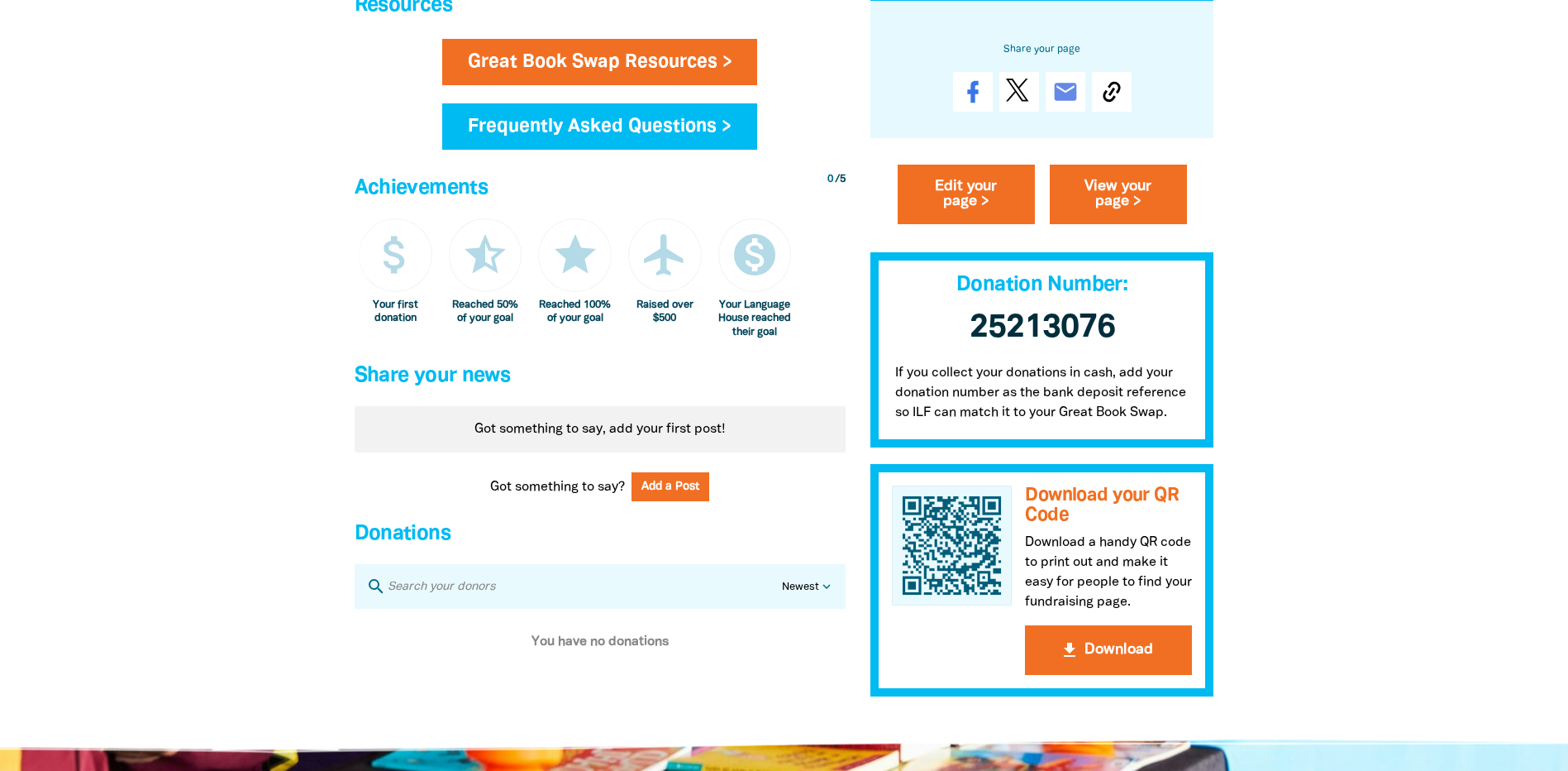
scroll to position [1075, 0]
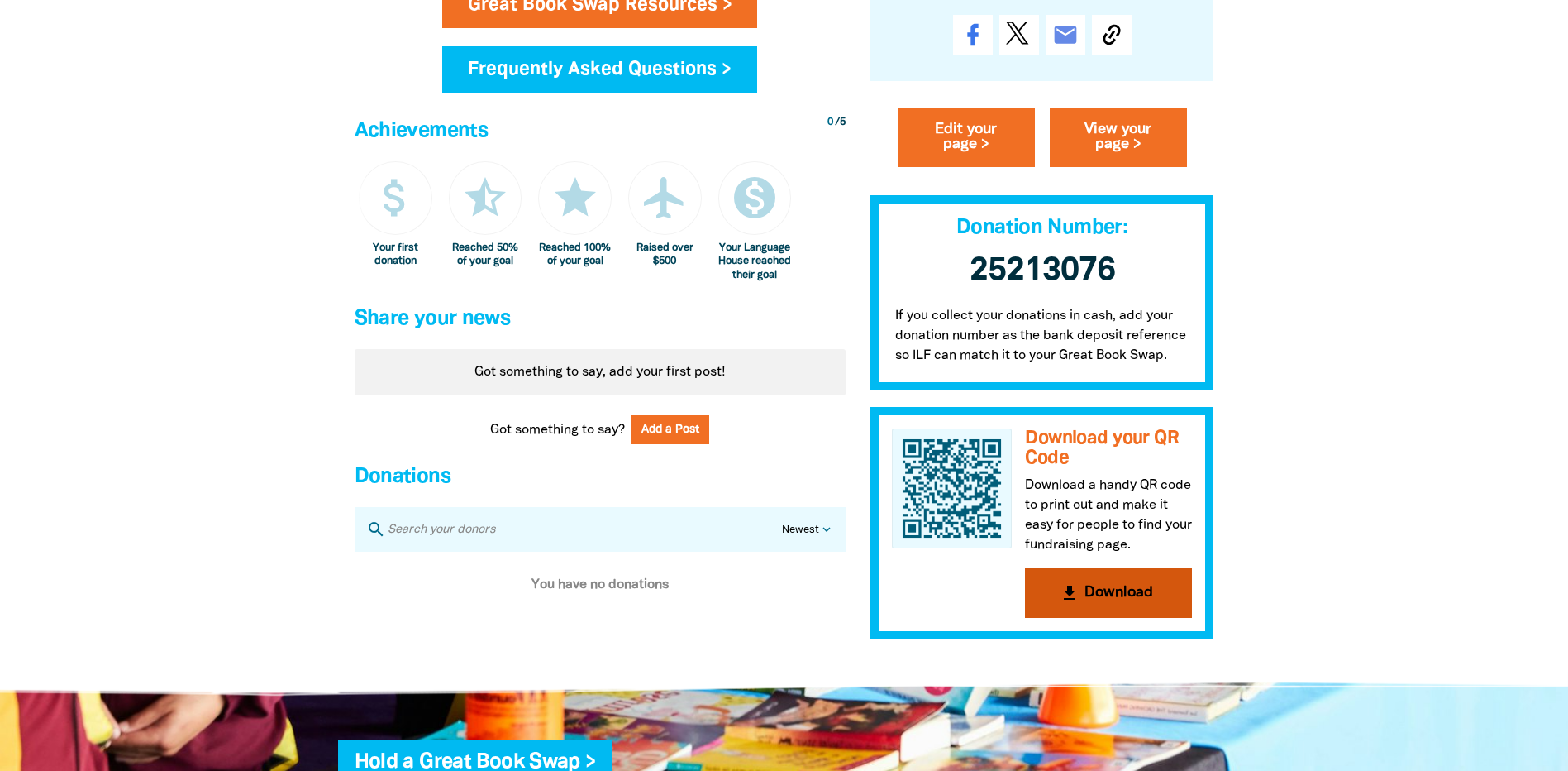
click at [1111, 600] on button "get_app Download" at bounding box center [1108, 591] width 167 height 49
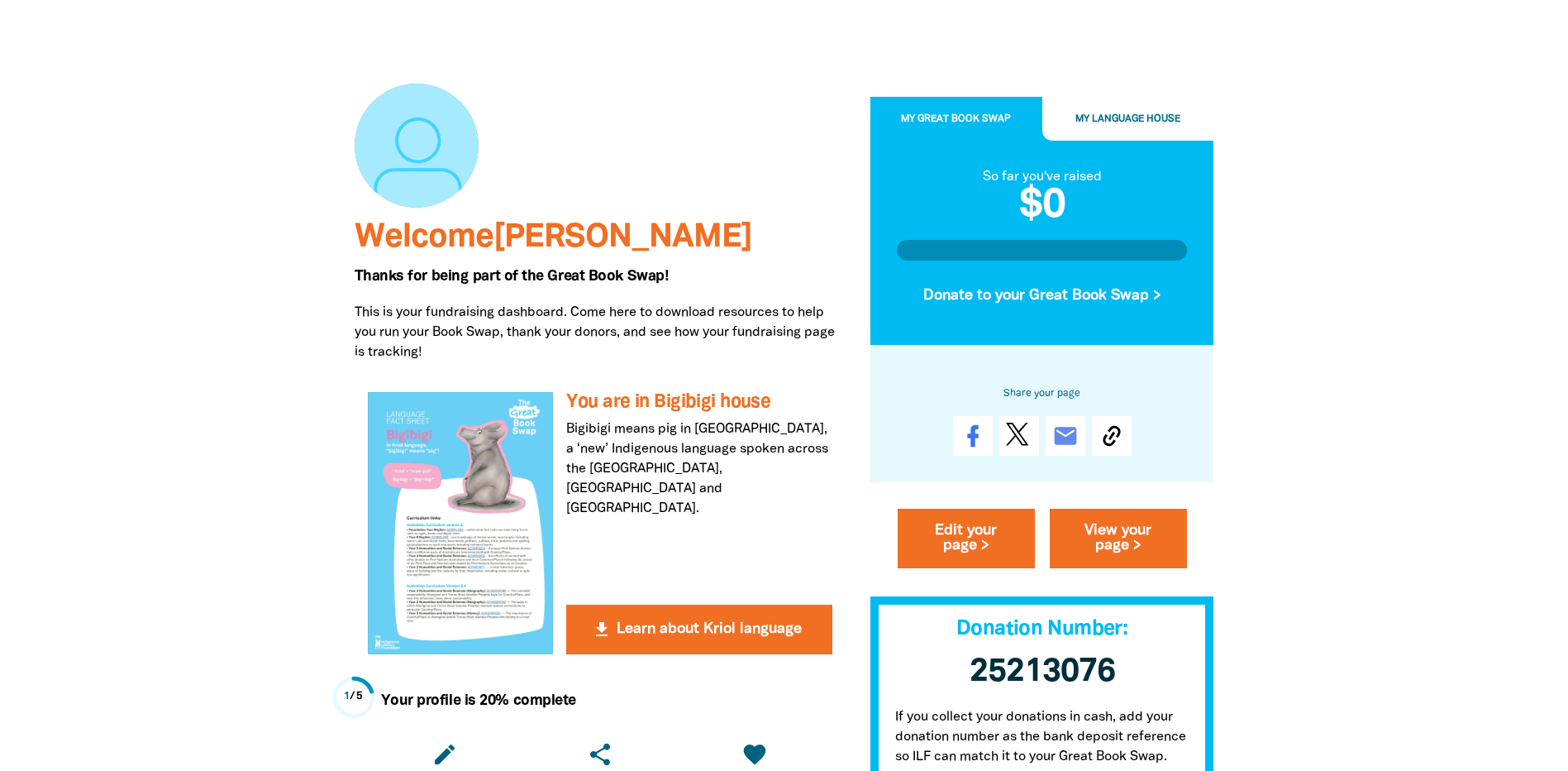
scroll to position [0, 0]
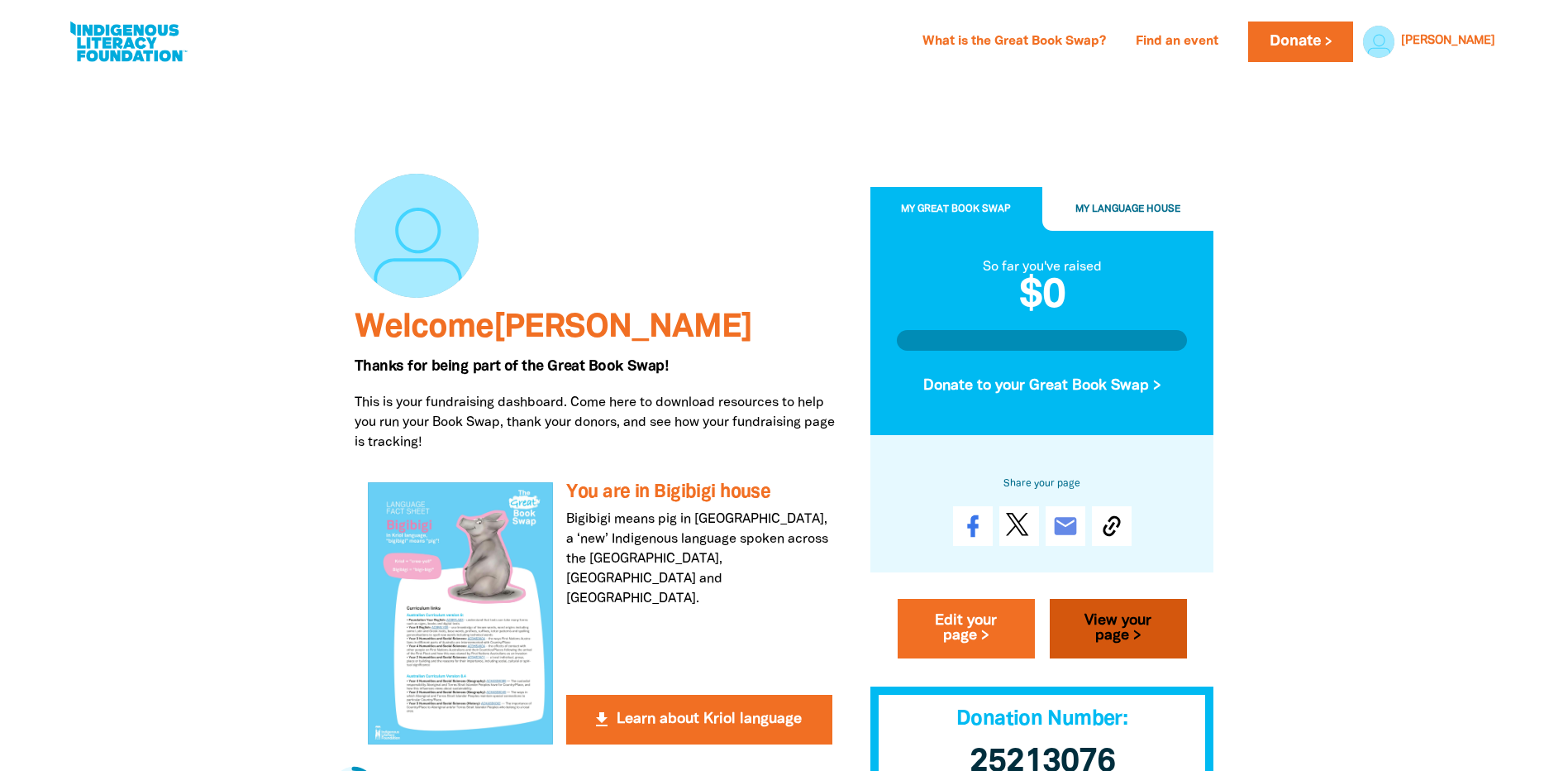
click at [1090, 624] on link "View your page >" at bounding box center [1118, 628] width 137 height 59
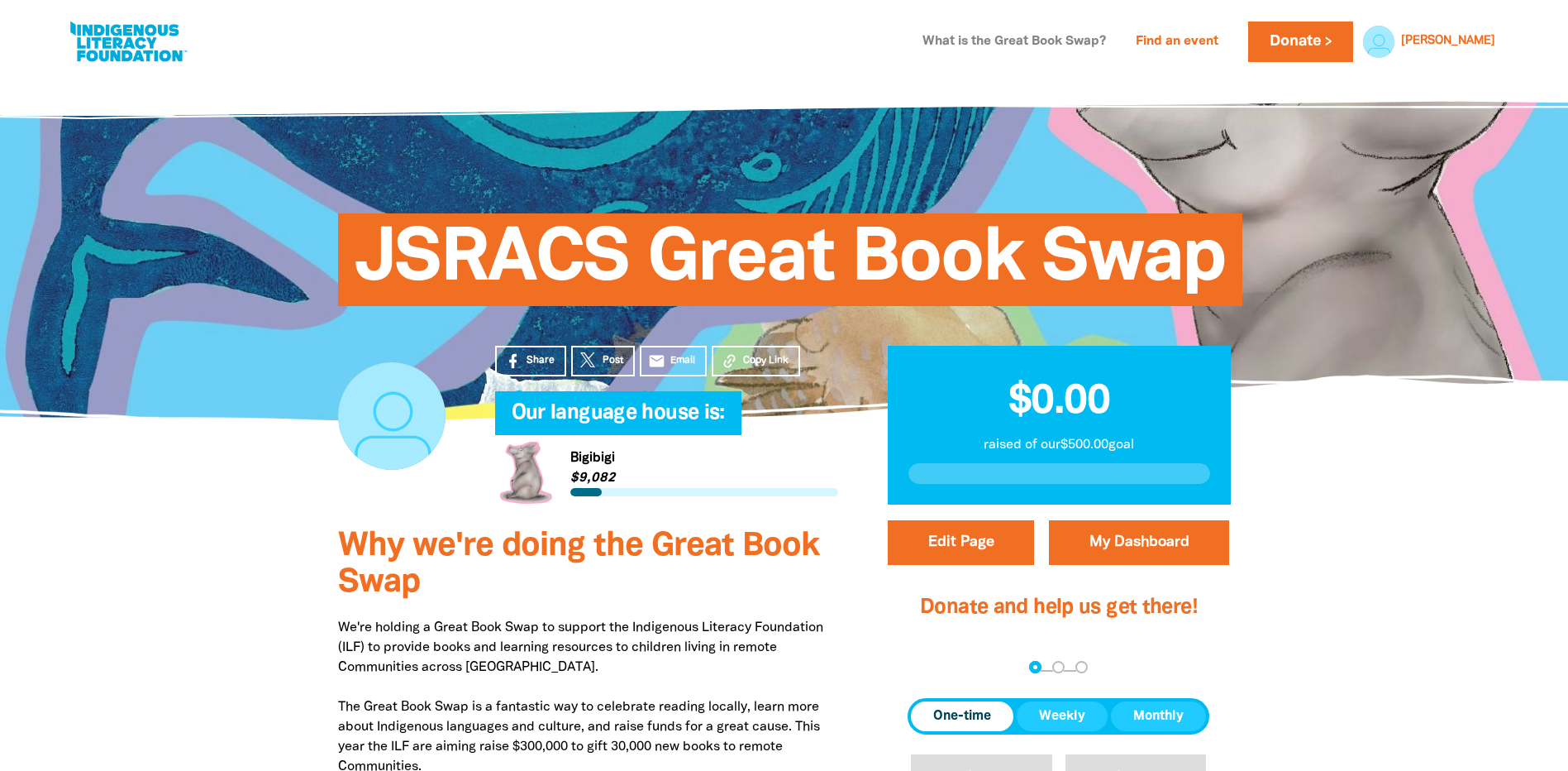
click at [1049, 37] on link "What is the Great Book Swap?" at bounding box center [1014, 41] width 203 height 26
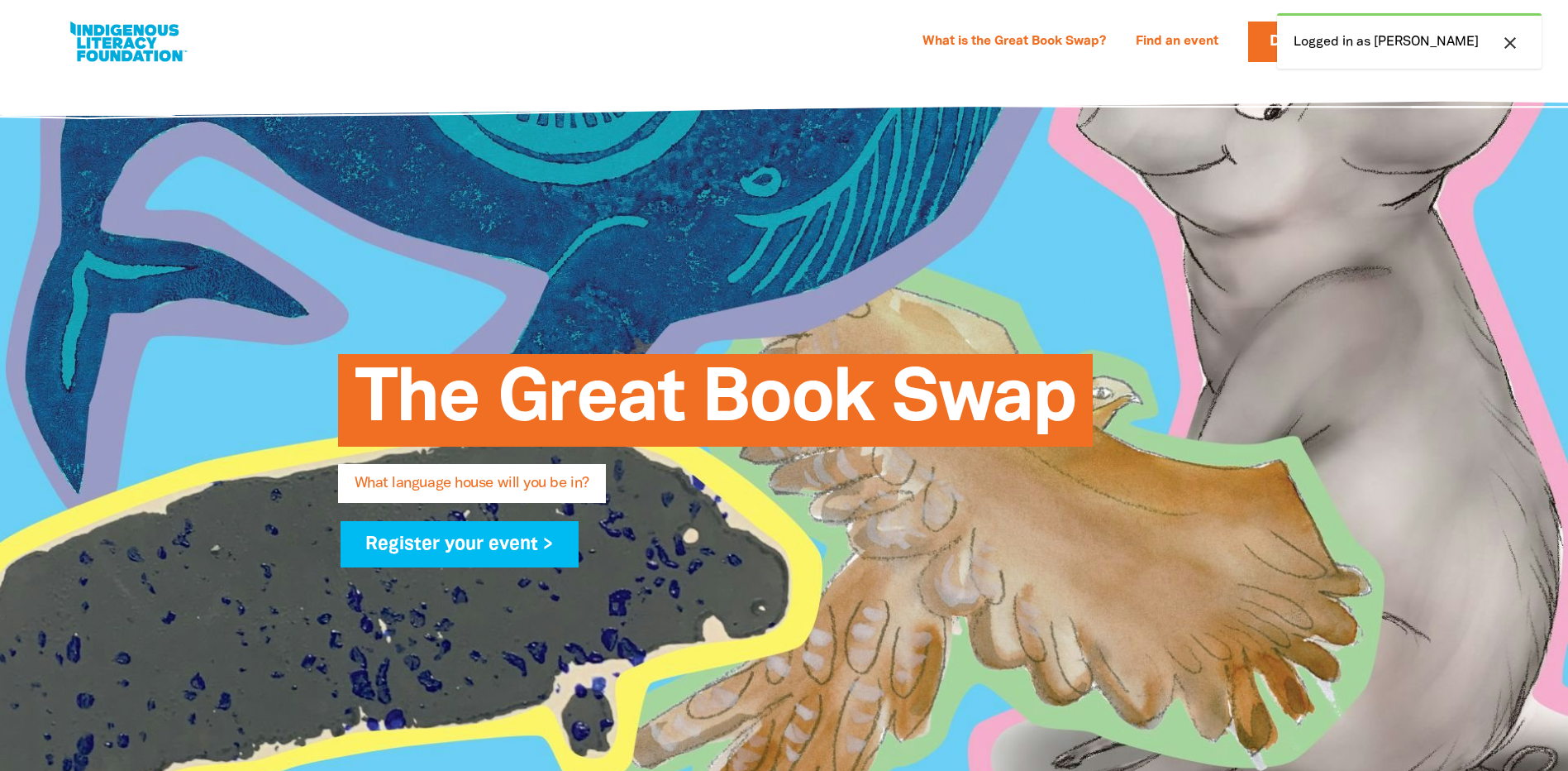
select select "k12"
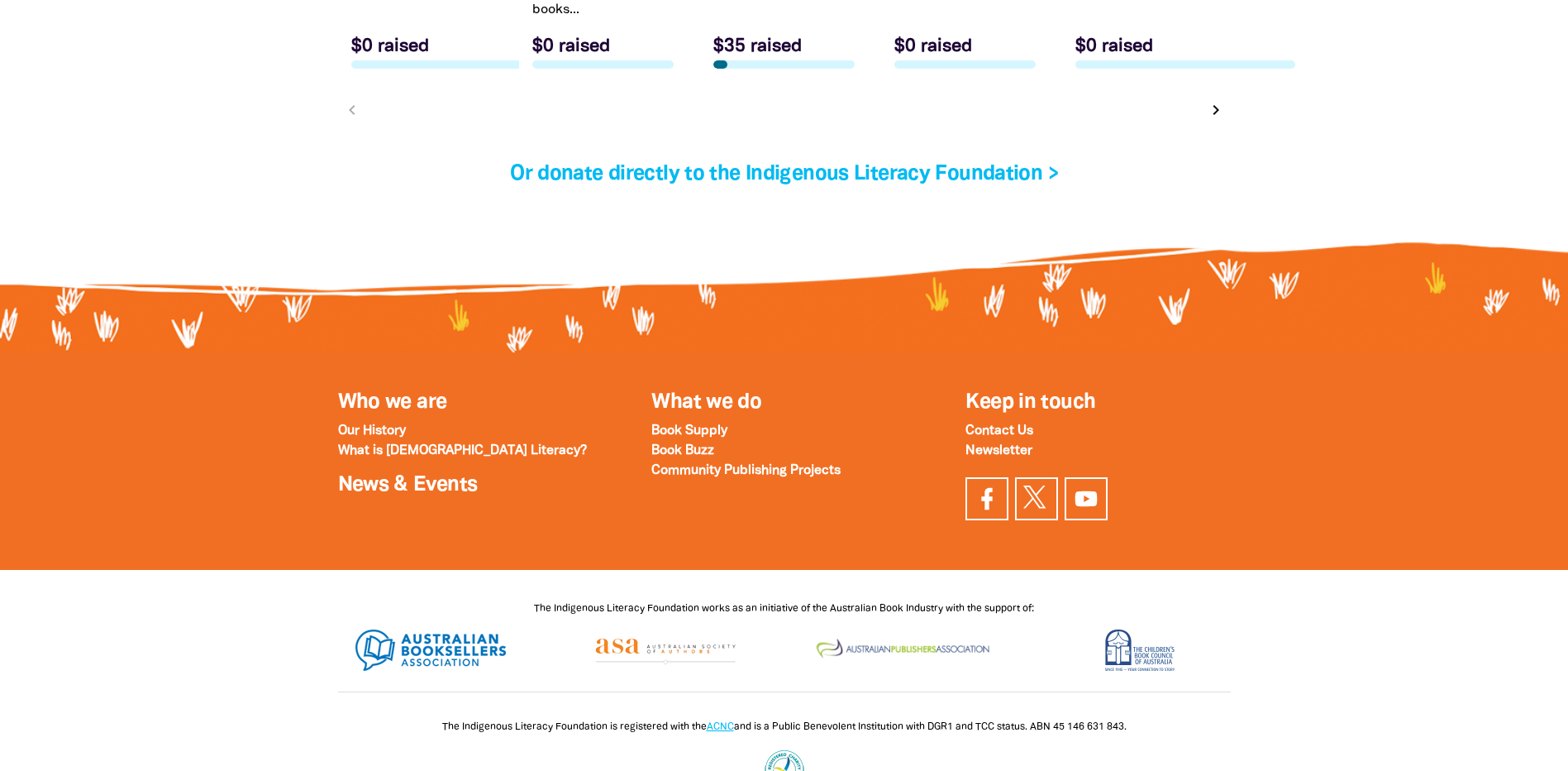
scroll to position [5623, 0]
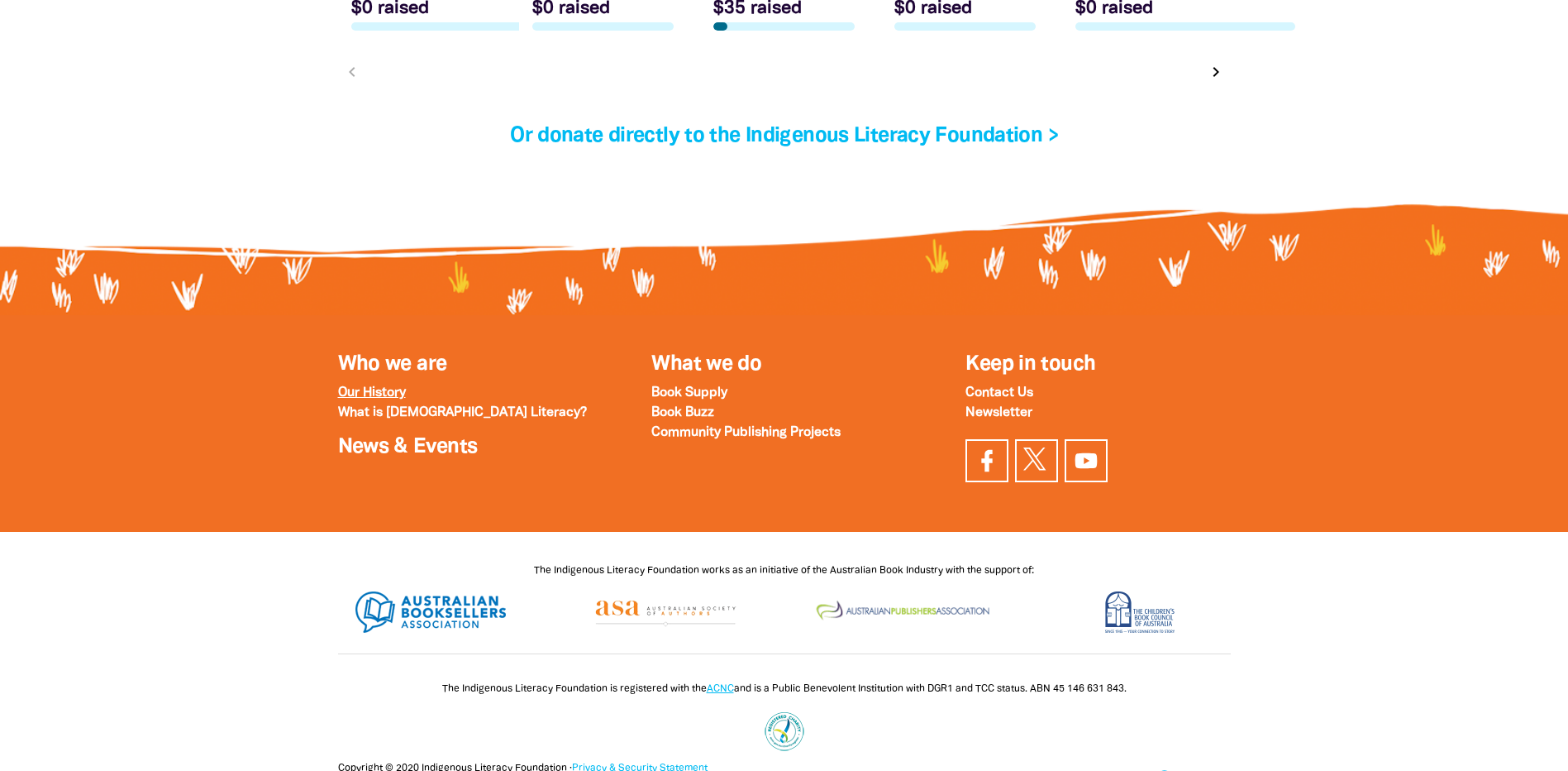
click at [398, 393] on strong "Our History" at bounding box center [371, 393] width 67 height 12
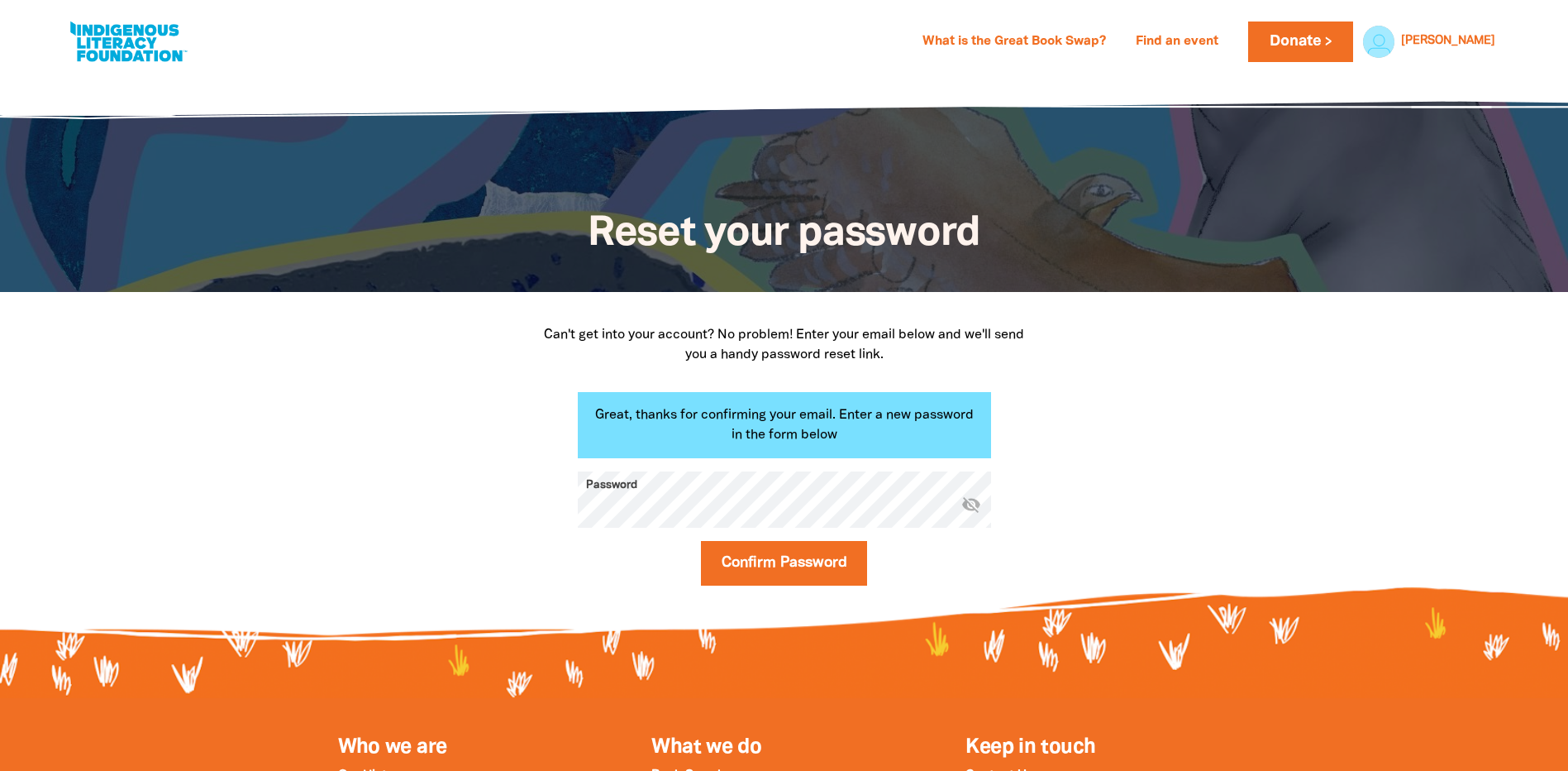
click at [971, 507] on icon "visibility_off" at bounding box center [971, 503] width 20 height 20
click at [794, 560] on button "Confirm Password" at bounding box center [784, 563] width 167 height 45
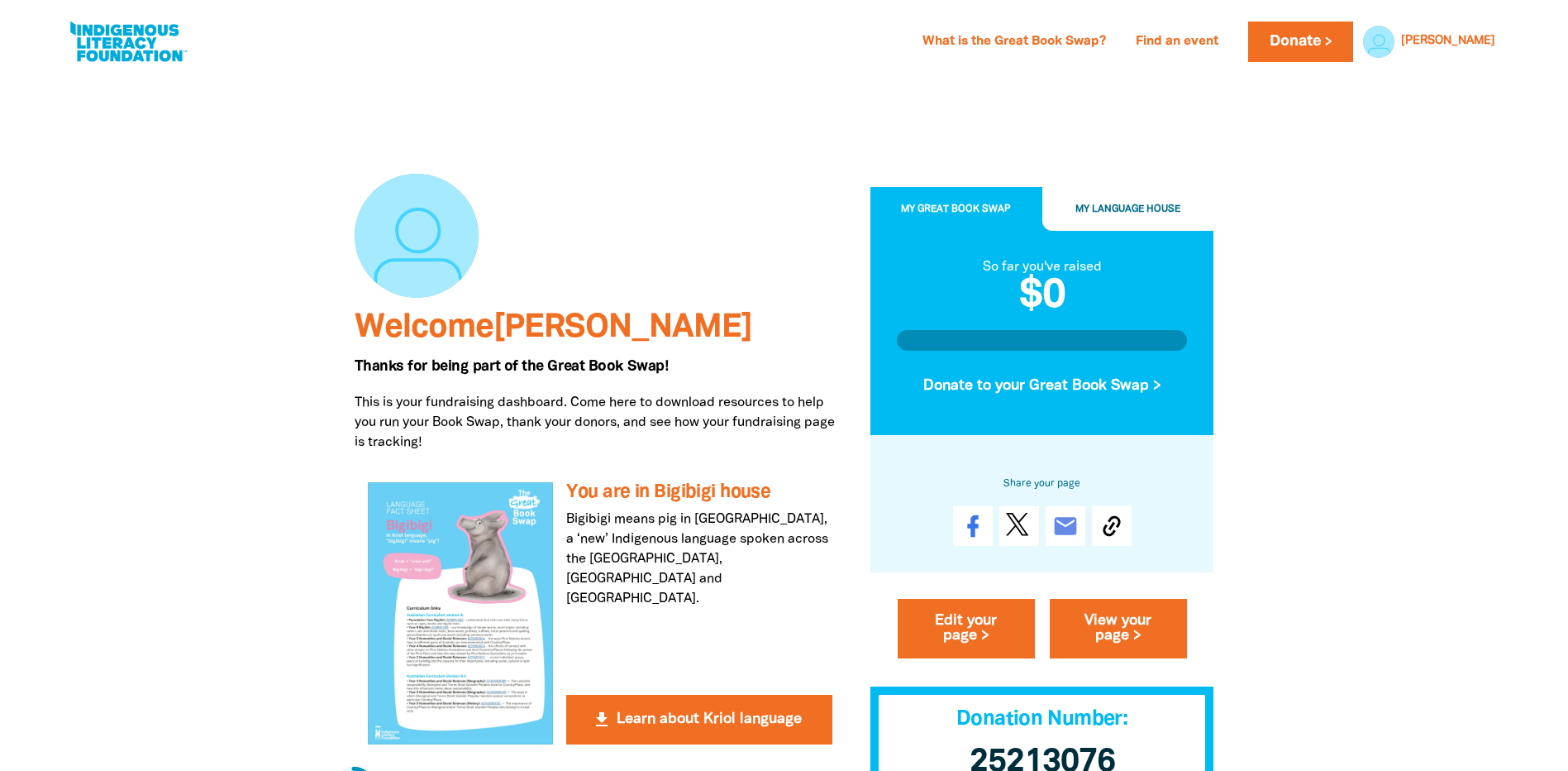
click at [1511, 36] on icon "close" at bounding box center [1510, 43] width 20 height 20
click at [1044, 40] on link "What is the Great Book Swap?" at bounding box center [1014, 41] width 203 height 26
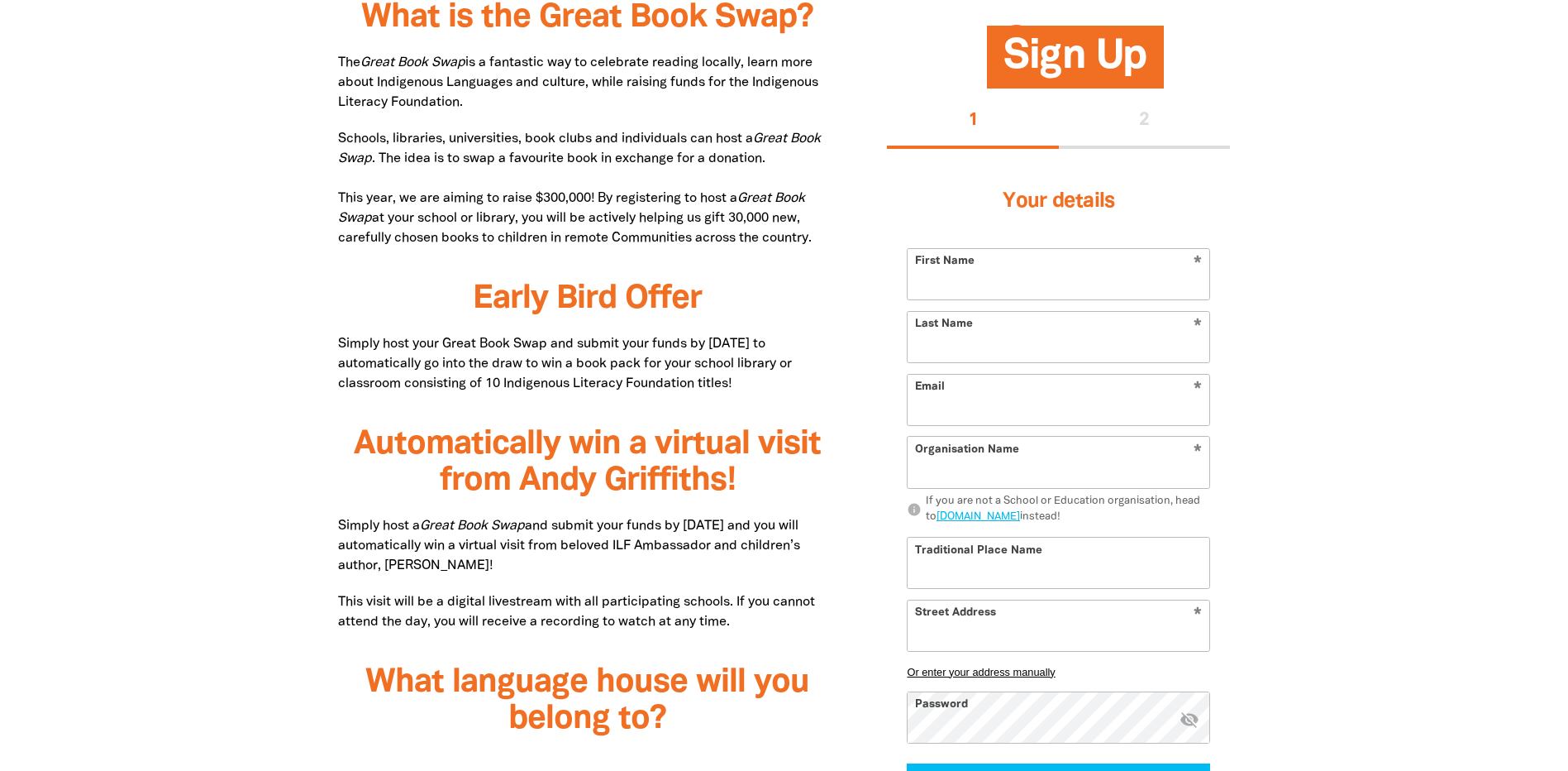
type input "[PERSON_NAME]"
type input "[EMAIL_ADDRESS][DOMAIN_NAME]"
type input "[PERSON_NAME] [PERSON_NAME][GEOGRAPHIC_DATA][DEMOGRAPHIC_DATA]"
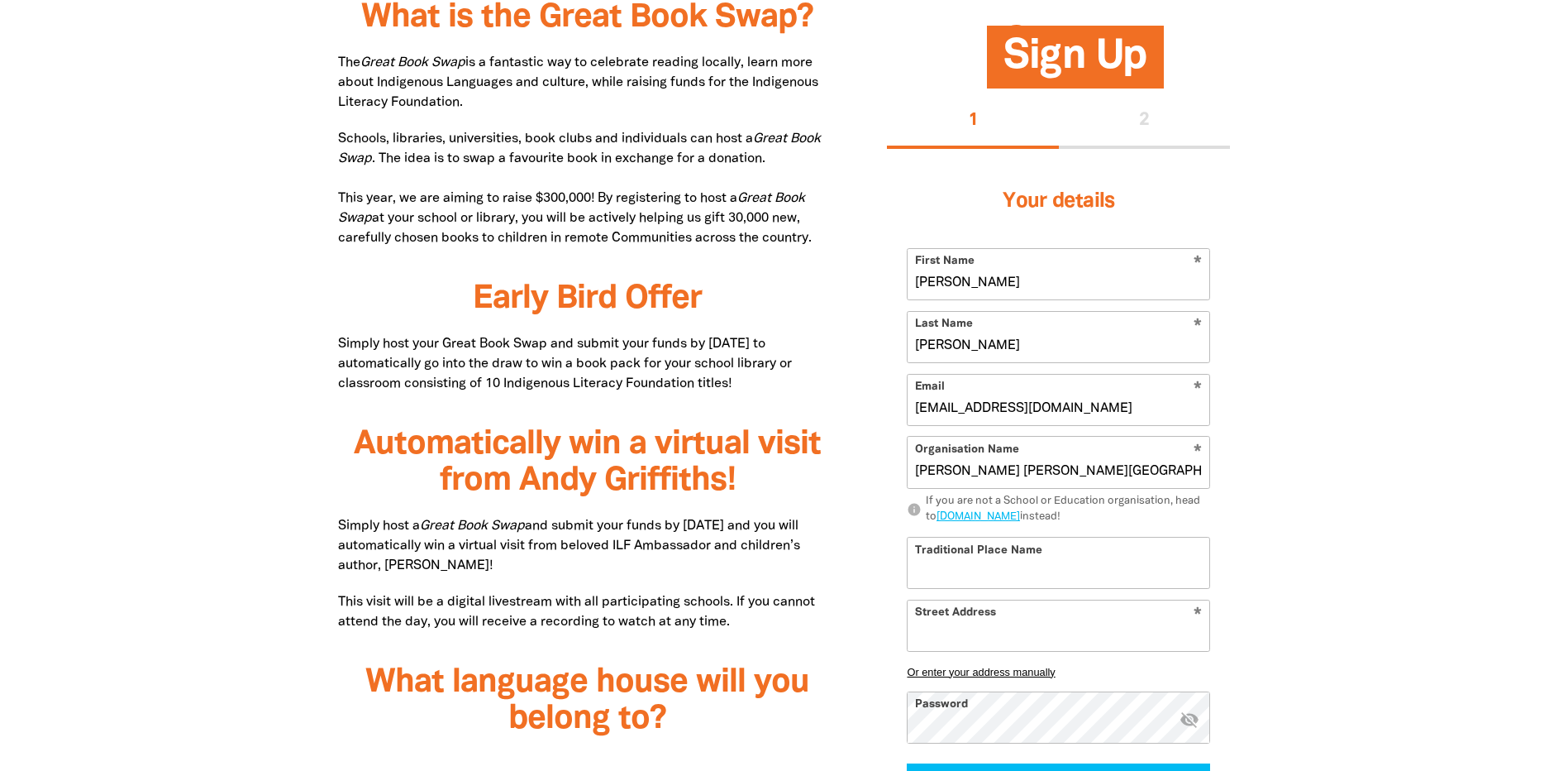
select select "k12"
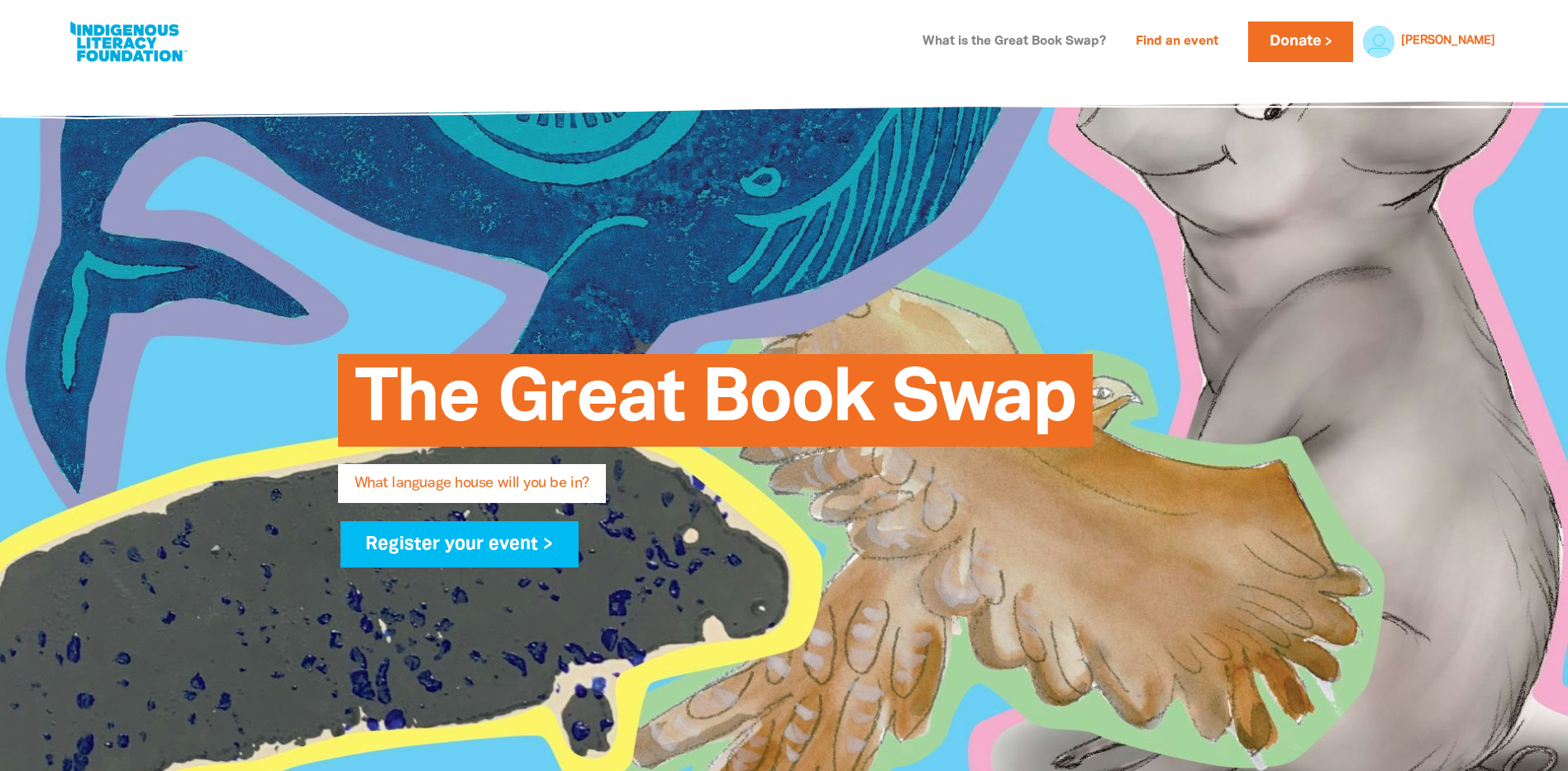
click at [1115, 37] on link "What is the Great Book Swap?" at bounding box center [1014, 41] width 203 height 26
click at [1476, 38] on link "[PERSON_NAME]" at bounding box center [1448, 41] width 94 height 12
click at [1427, 80] on link "Resources and Classroom Activities" at bounding box center [1428, 92] width 149 height 55
